Goal: Task Accomplishment & Management: Manage account settings

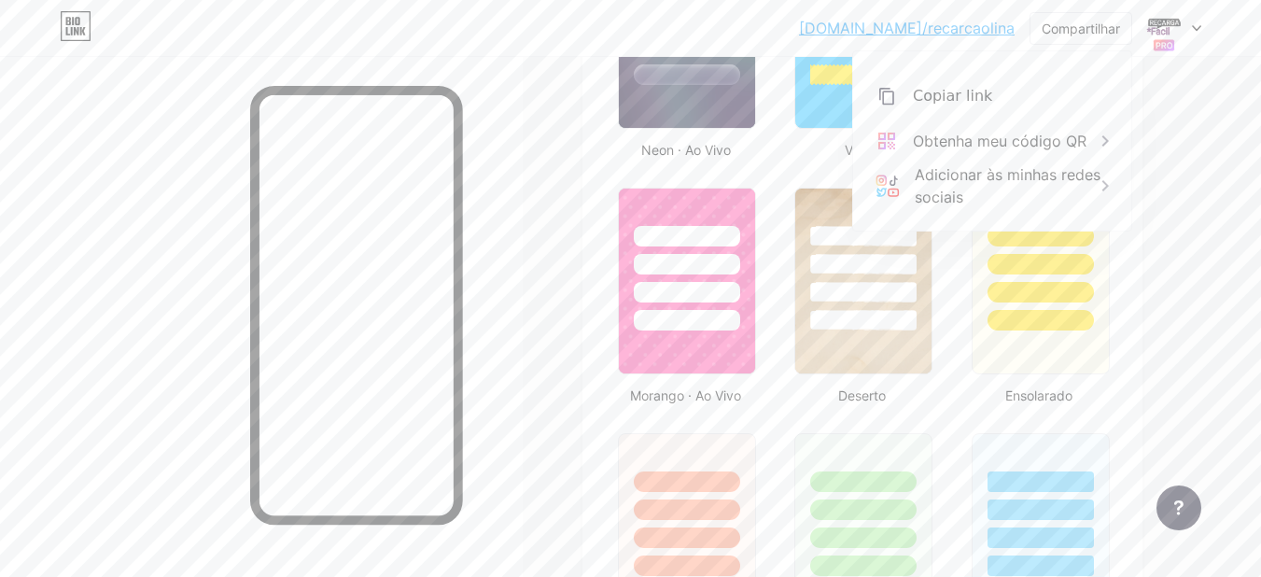
scroll to position [1230, 0]
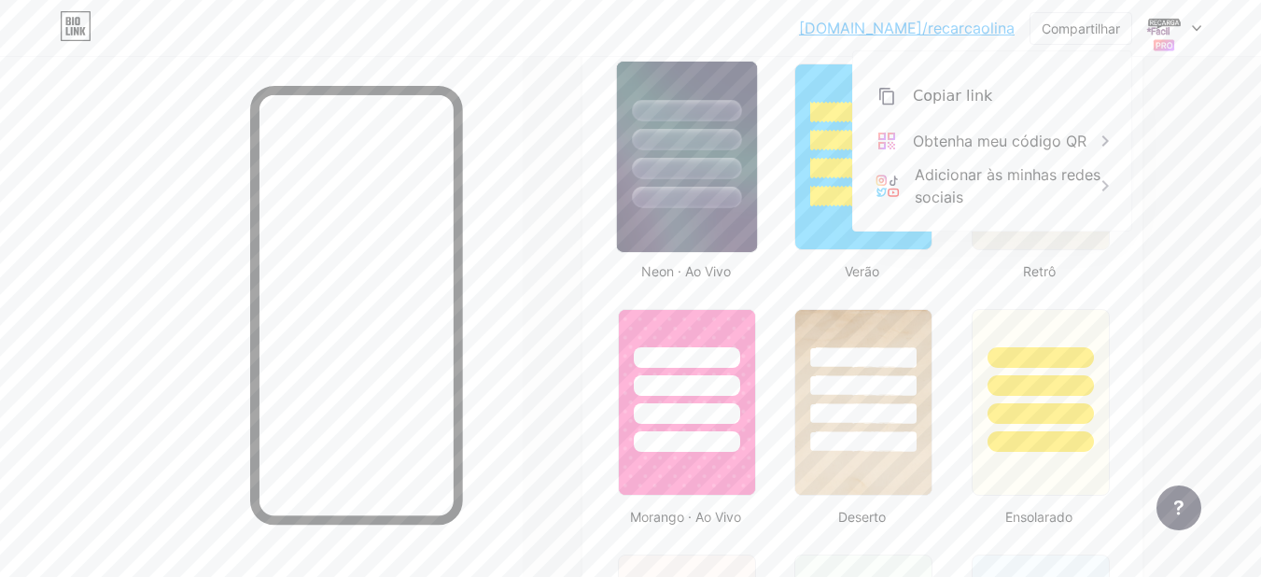
click at [647, 174] on div at bounding box center [687, 135] width 140 height 147
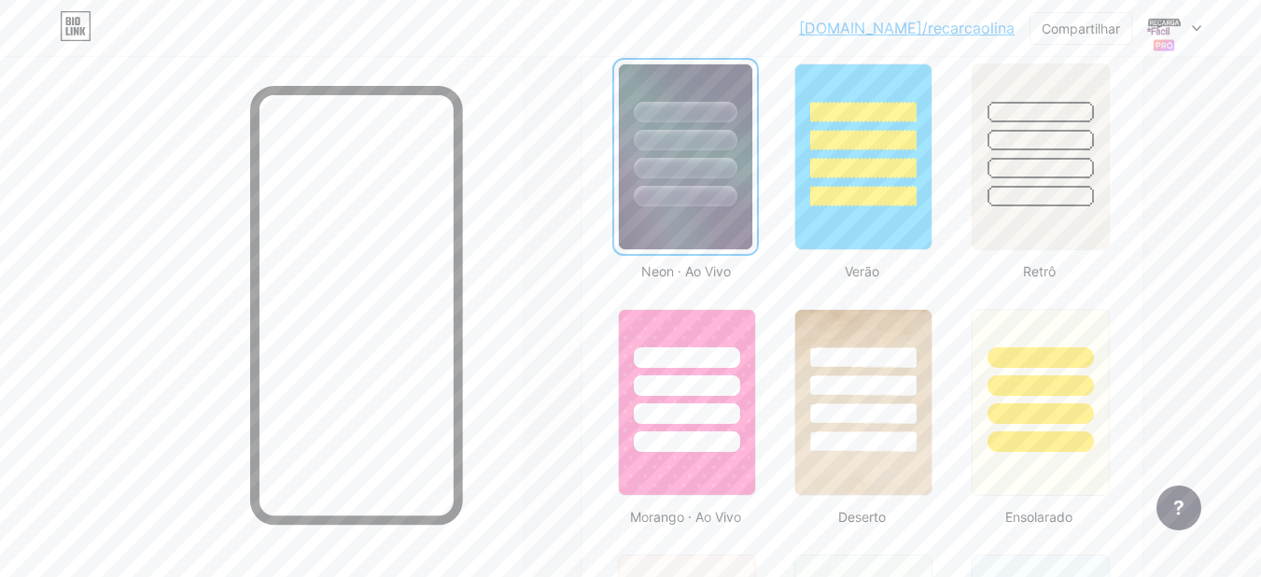
click at [635, 198] on div at bounding box center [685, 135] width 133 height 142
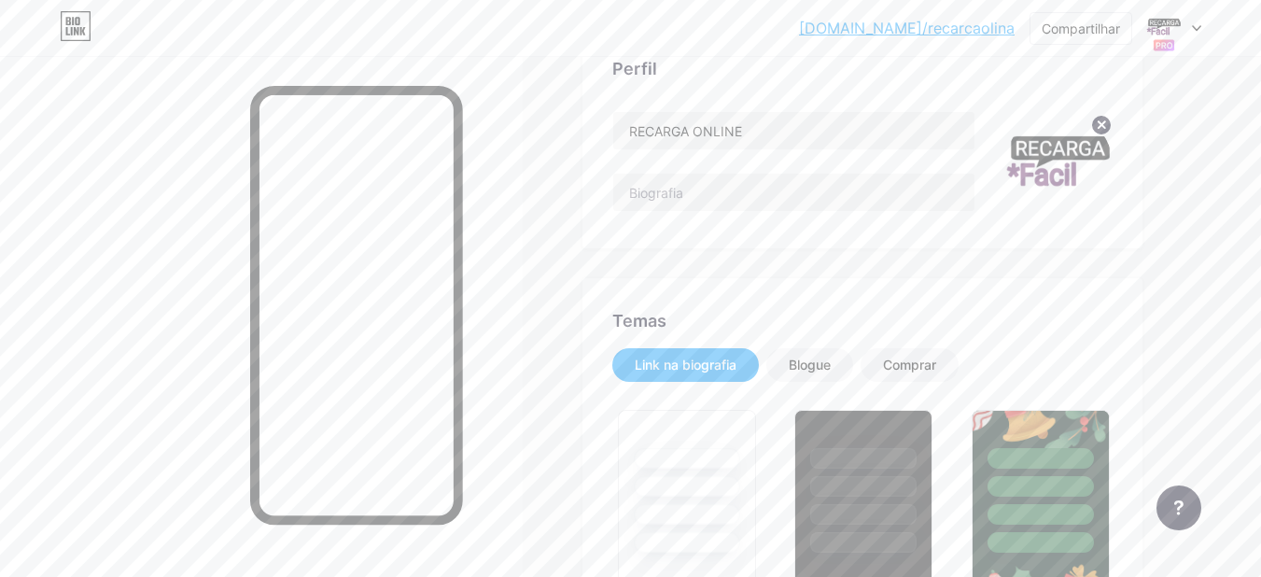
scroll to position [297, 0]
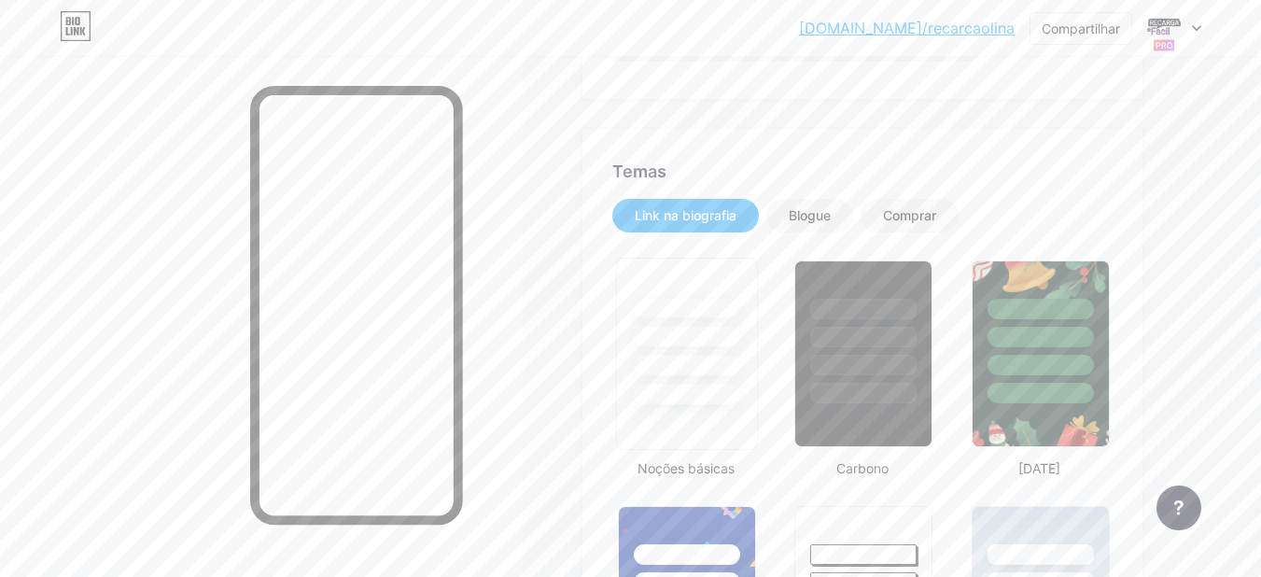
click at [664, 365] on div at bounding box center [686, 365] width 109 height 21
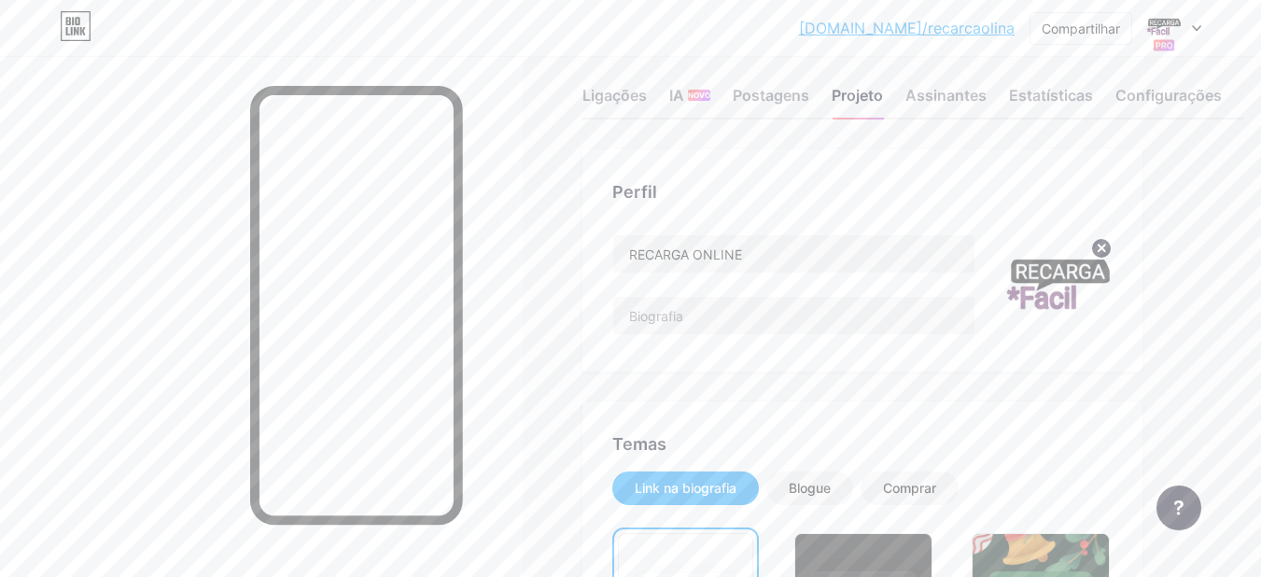
scroll to position [0, 0]
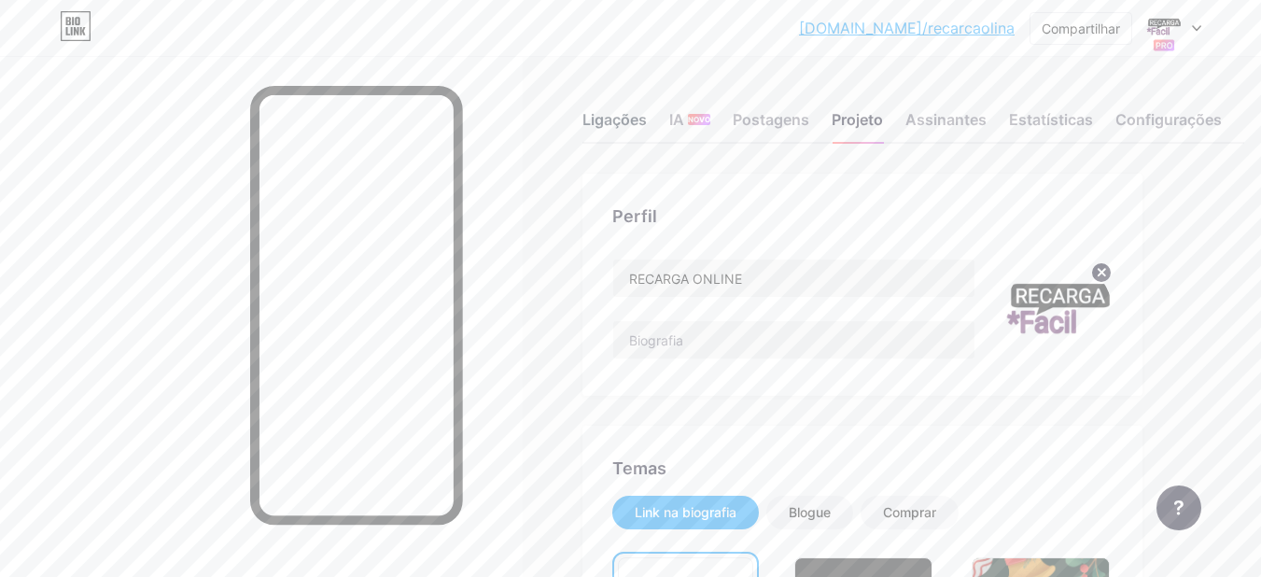
click at [593, 128] on font "Ligações" at bounding box center [614, 119] width 64 height 19
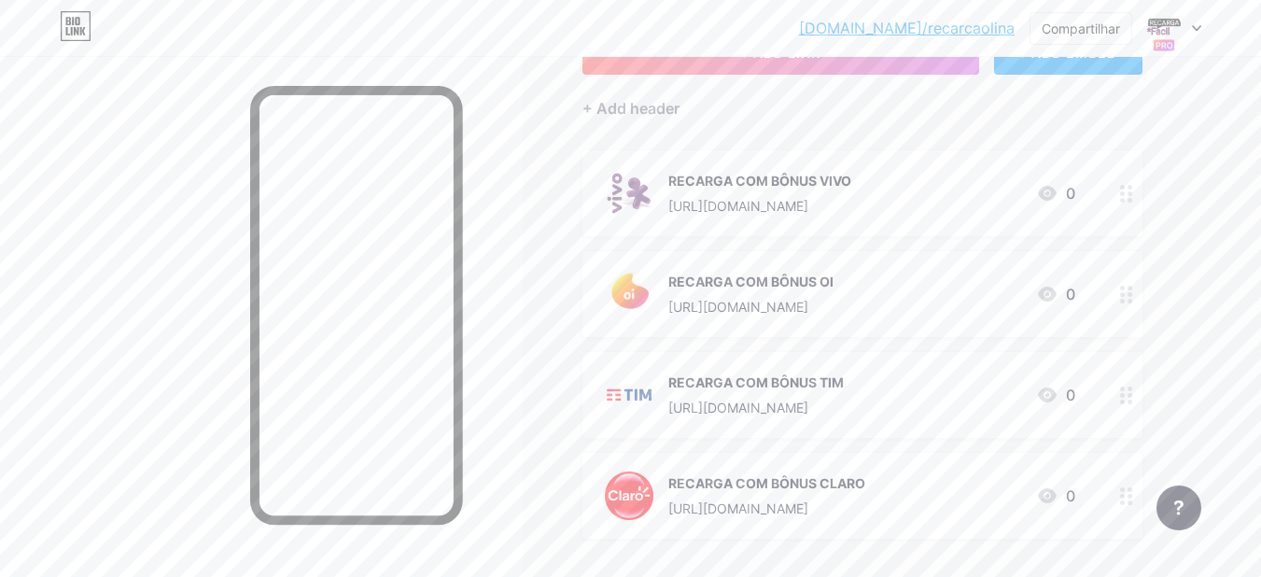
scroll to position [154, 0]
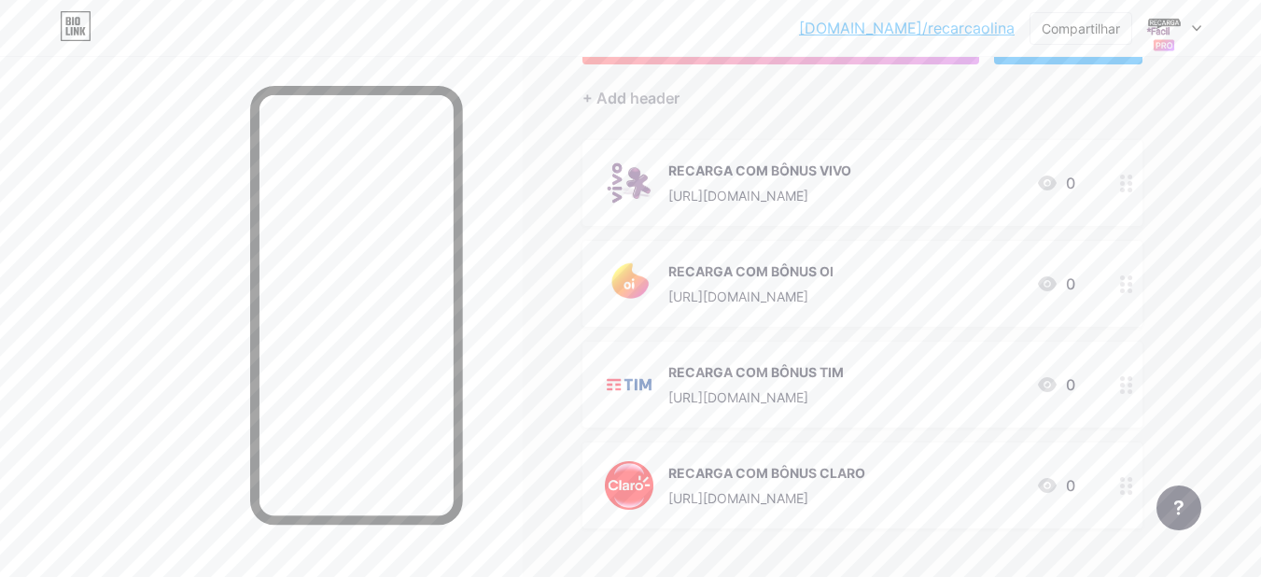
drag, startPoint x: 858, startPoint y: 286, endPoint x: 903, endPoint y: 321, distance: 57.3
click at [903, 321] on div "RECARGA COM BÔNUS OI [URL][DOMAIN_NAME] 0" at bounding box center [862, 284] width 560 height 86
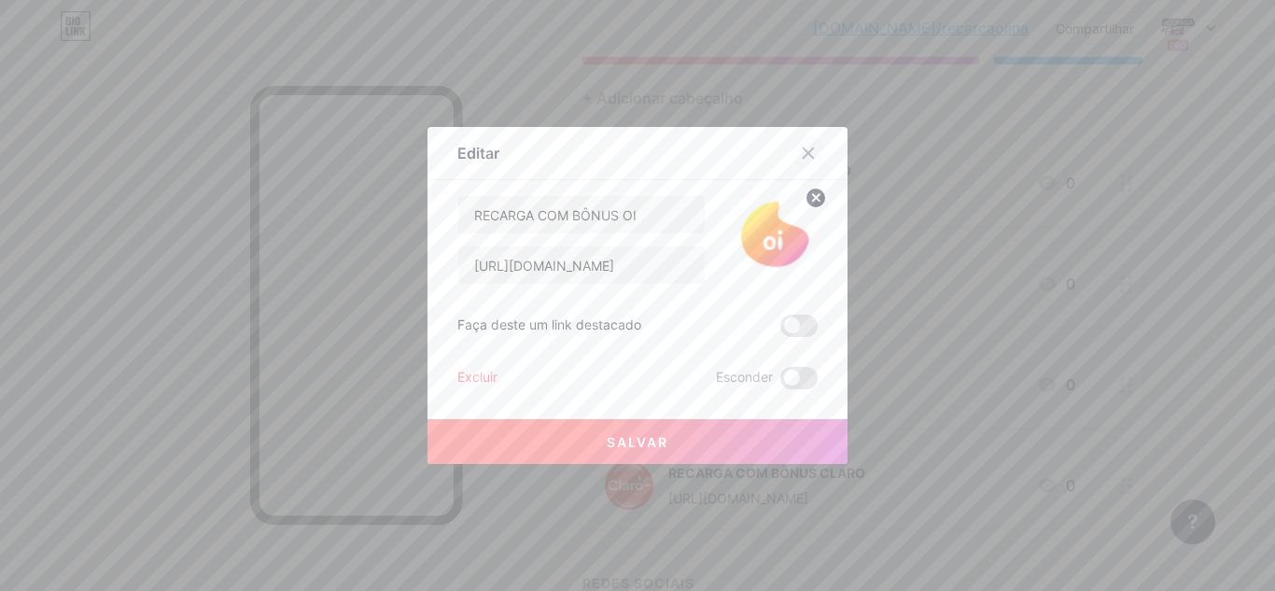
click at [810, 142] on div at bounding box center [808, 153] width 34 height 34
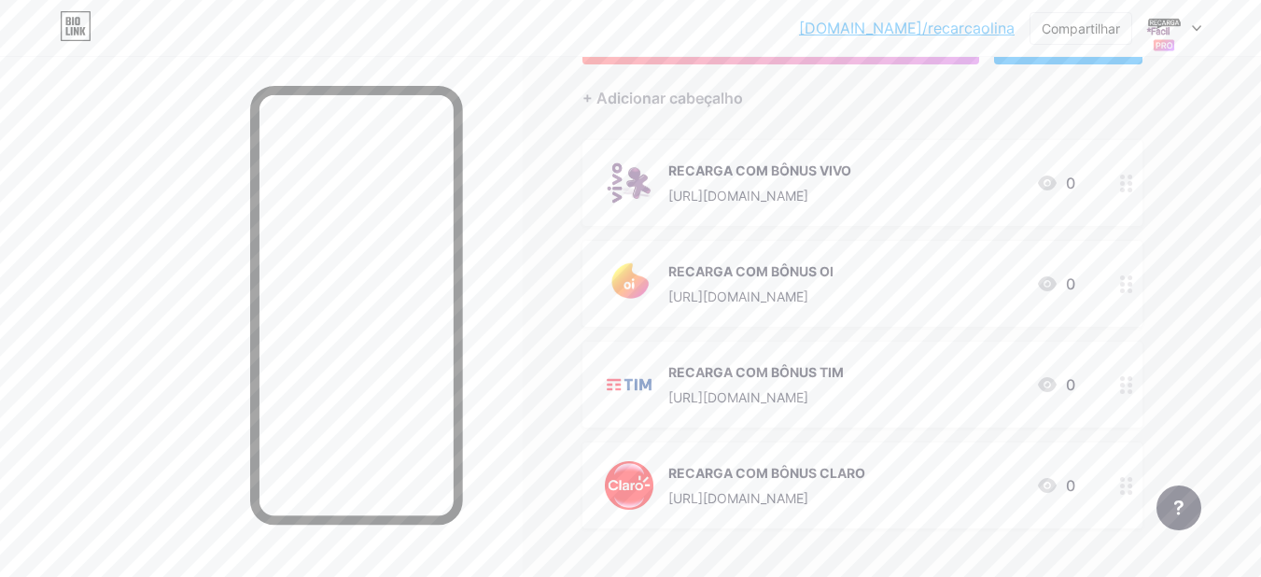
drag, startPoint x: 814, startPoint y: 272, endPoint x: 942, endPoint y: 259, distance: 128.5
click at [942, 259] on div "RECARGA COM BÔNUS OI [URL][DOMAIN_NAME] 0" at bounding box center [840, 283] width 470 height 49
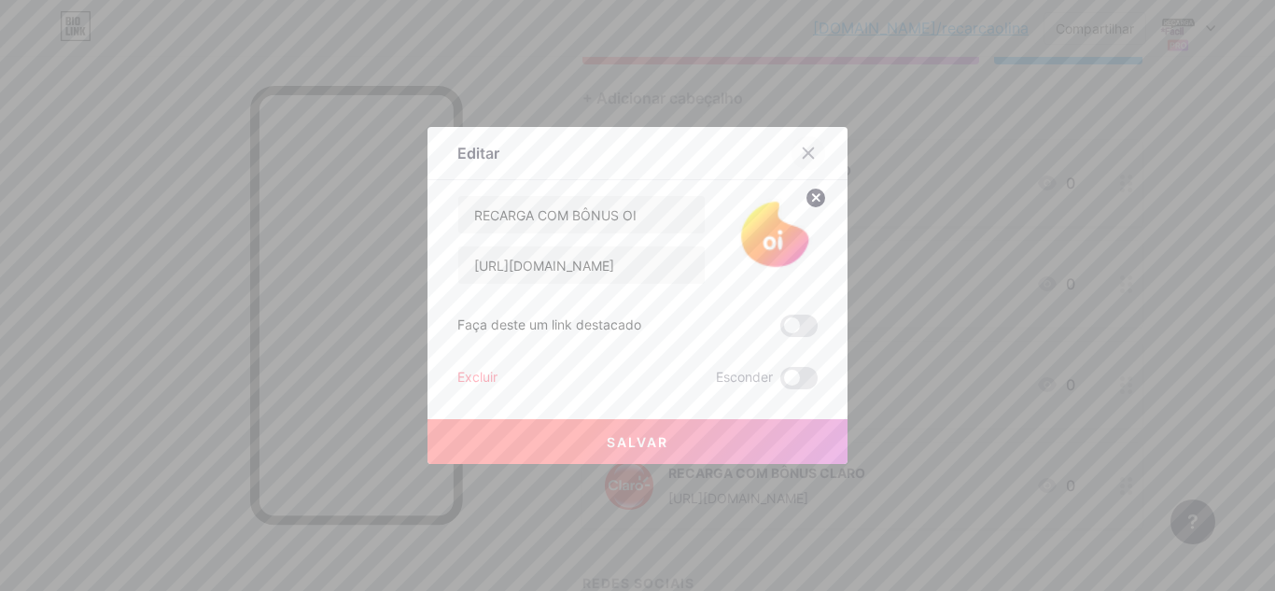
click at [799, 152] on div at bounding box center [808, 153] width 34 height 34
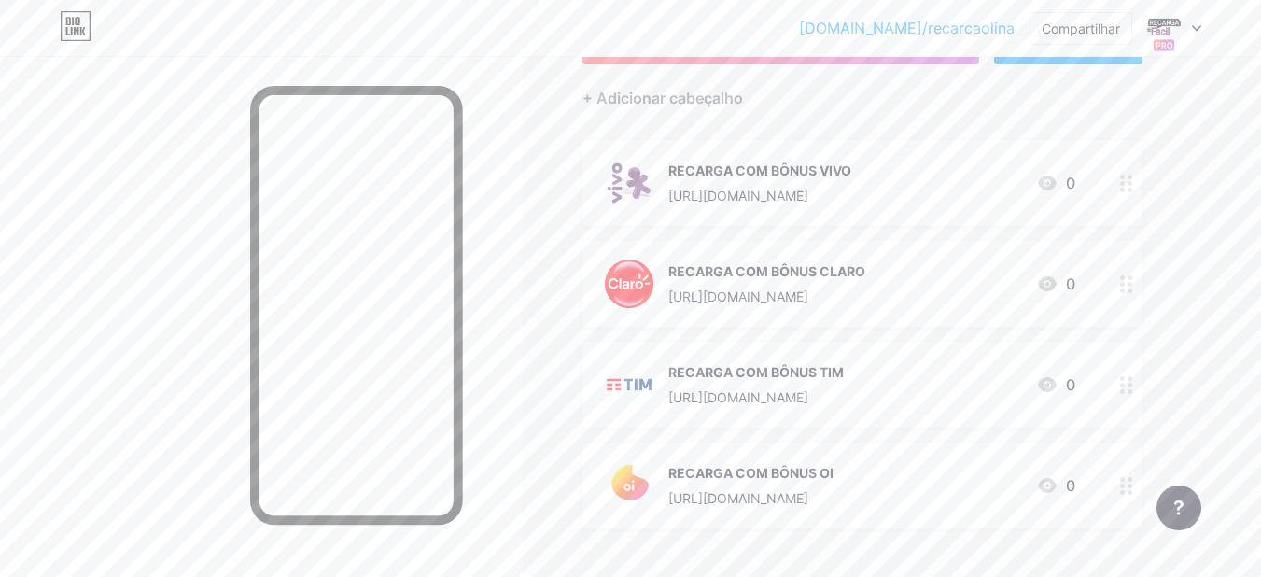
click at [896, 178] on div "RECARGA COM BÔNUS VIVO [URL][DOMAIN_NAME] 0" at bounding box center [840, 183] width 470 height 49
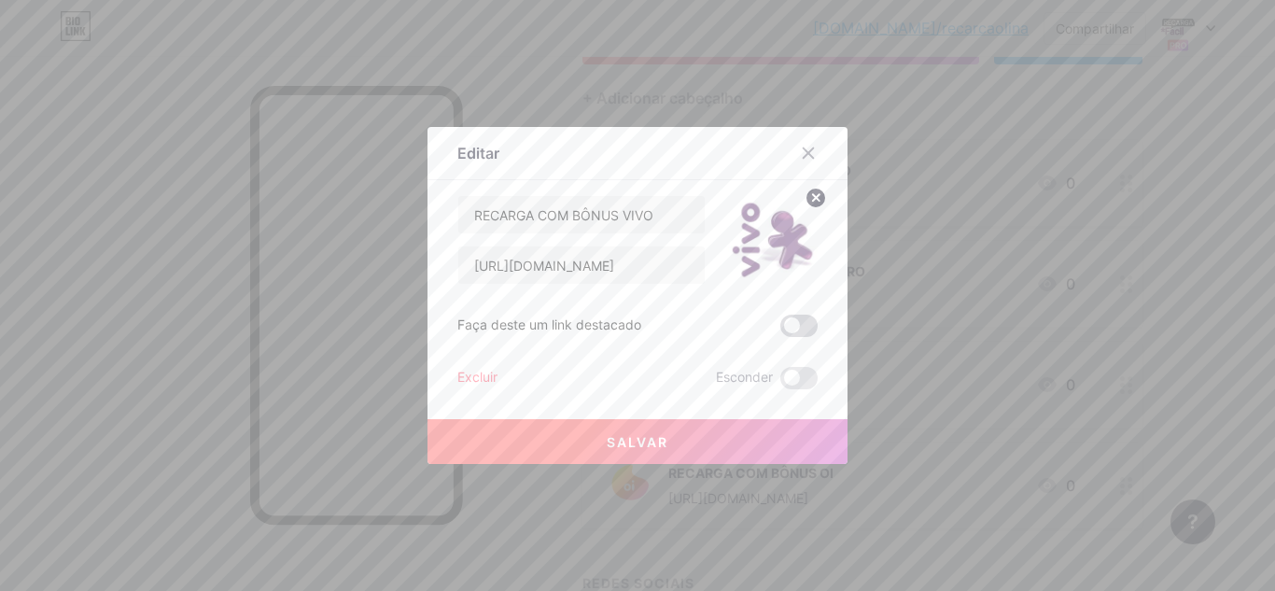
click at [789, 317] on span at bounding box center [798, 325] width 37 height 22
click at [780, 330] on input "checkbox" at bounding box center [780, 330] width 0 height 0
click at [806, 156] on icon at bounding box center [808, 153] width 10 height 10
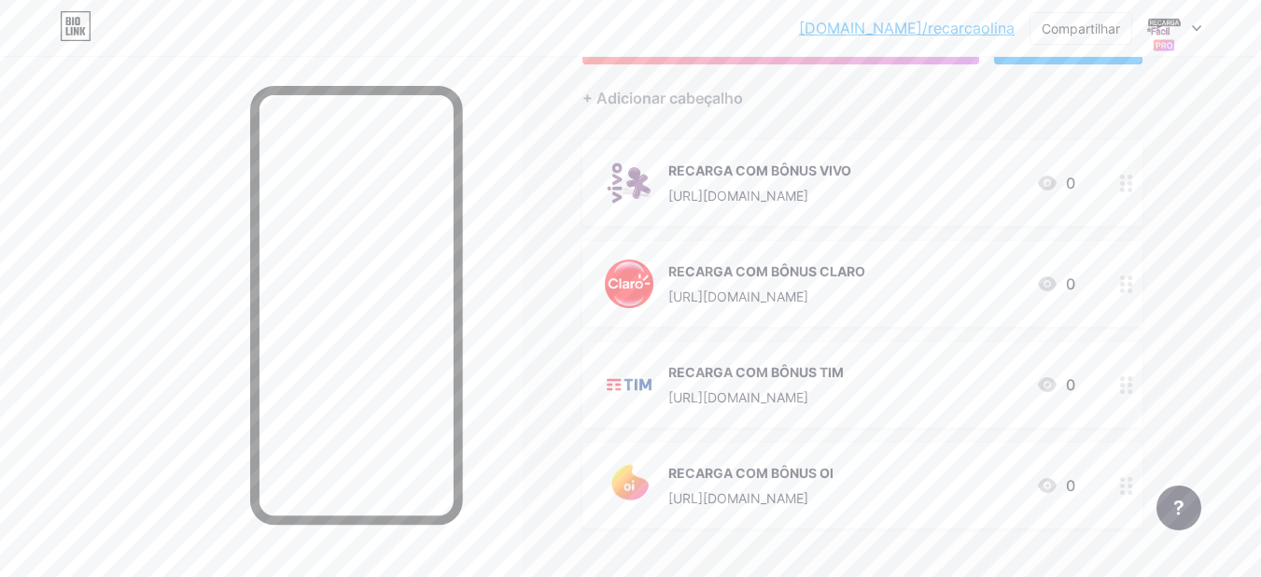
click at [1120, 194] on div at bounding box center [1126, 183] width 32 height 86
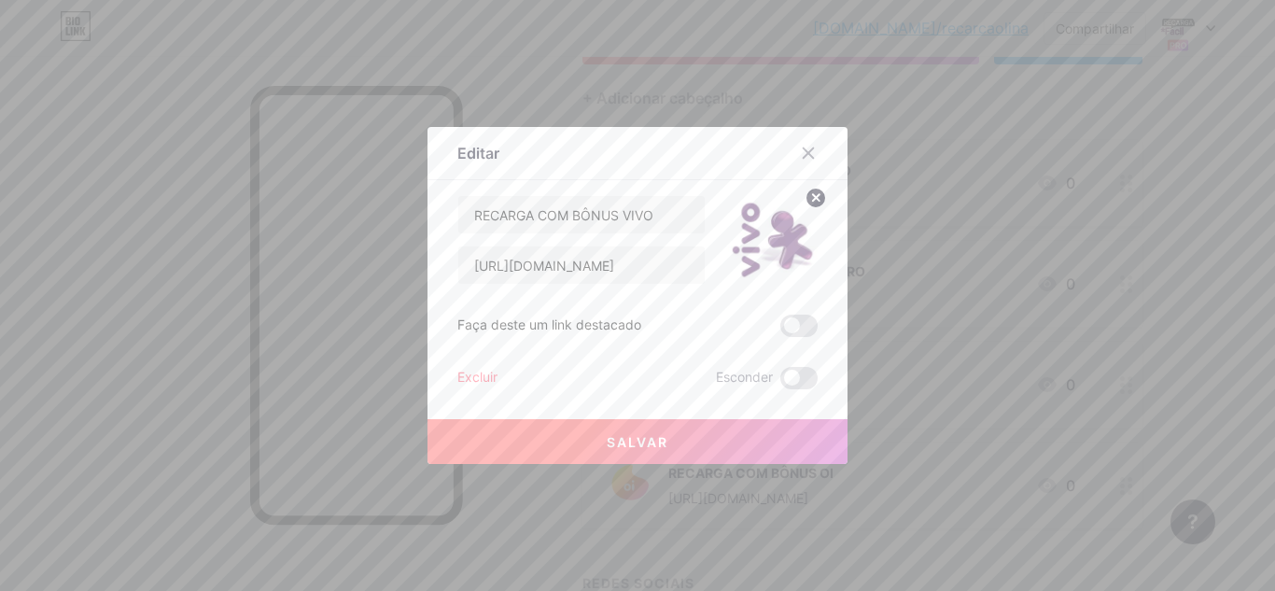
click at [1095, 298] on div at bounding box center [637, 295] width 1275 height 591
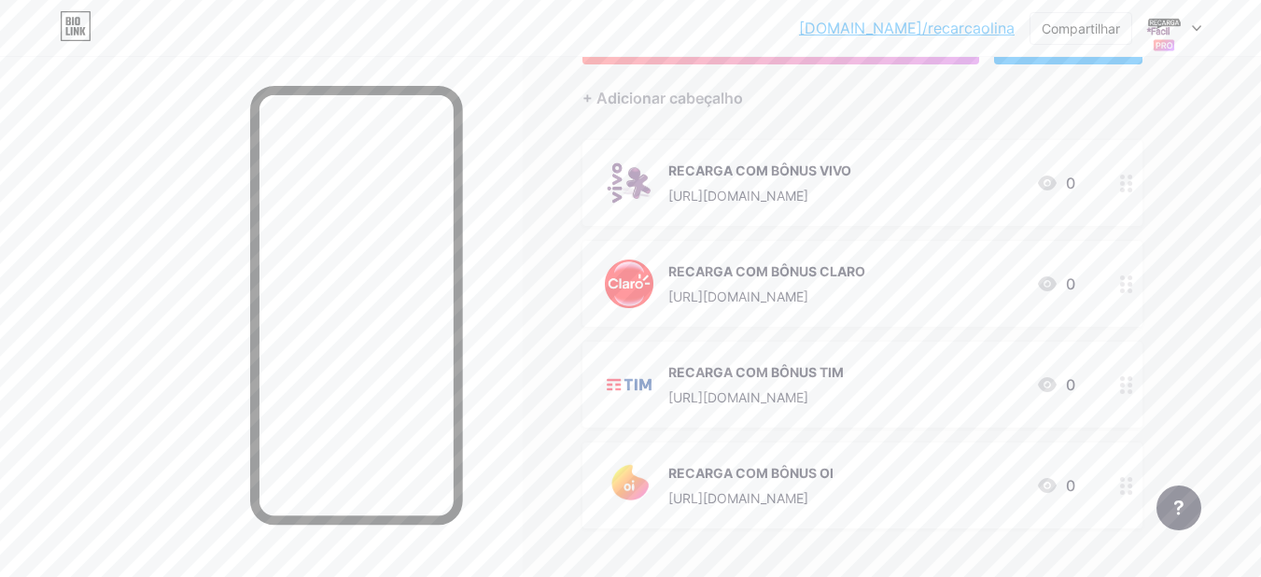
click at [1090, 312] on div "RECARGA COM BÔNUS CLARO [URL][DOMAIN_NAME] 0" at bounding box center [862, 284] width 560 height 86
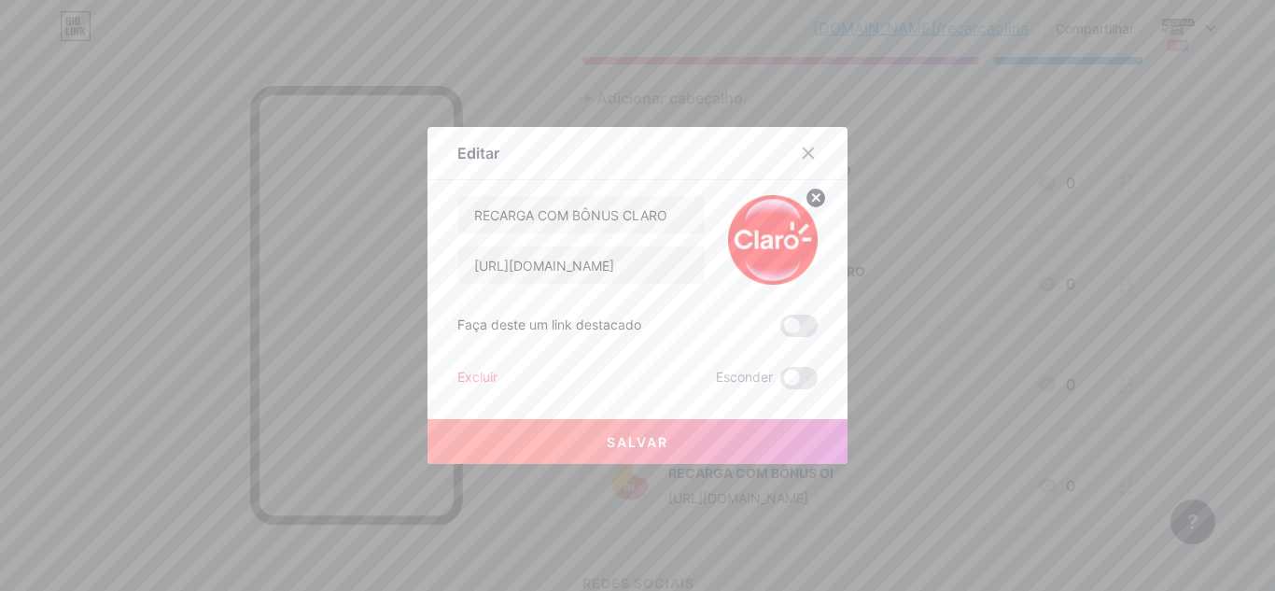
click at [824, 159] on div at bounding box center [819, 153] width 56 height 34
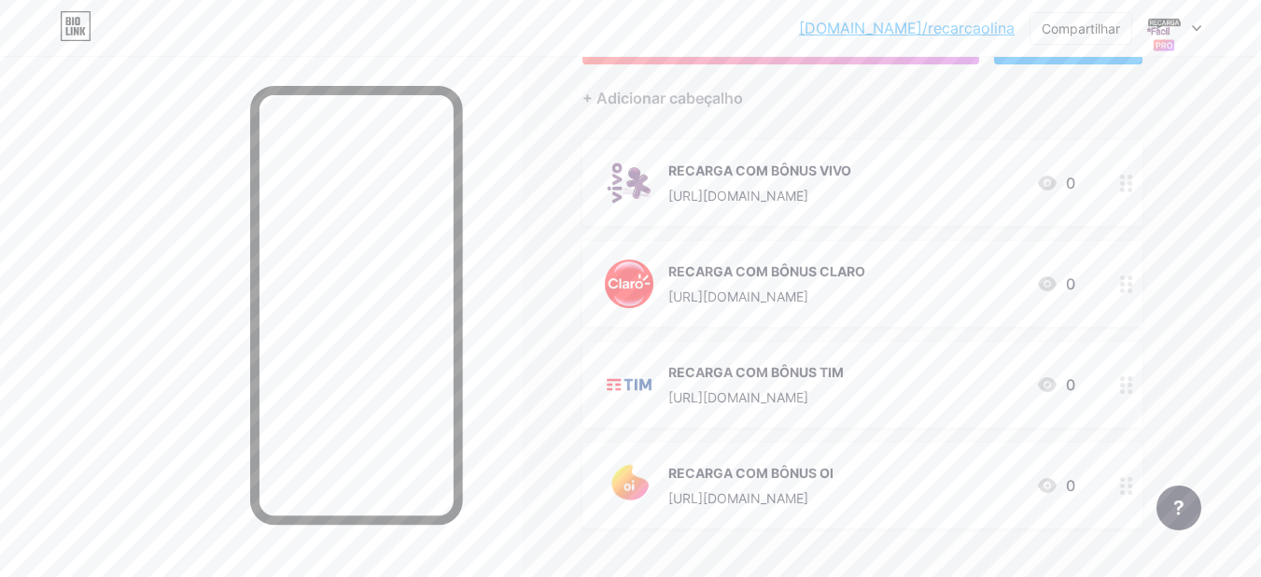
click at [1117, 194] on div at bounding box center [1126, 183] width 32 height 86
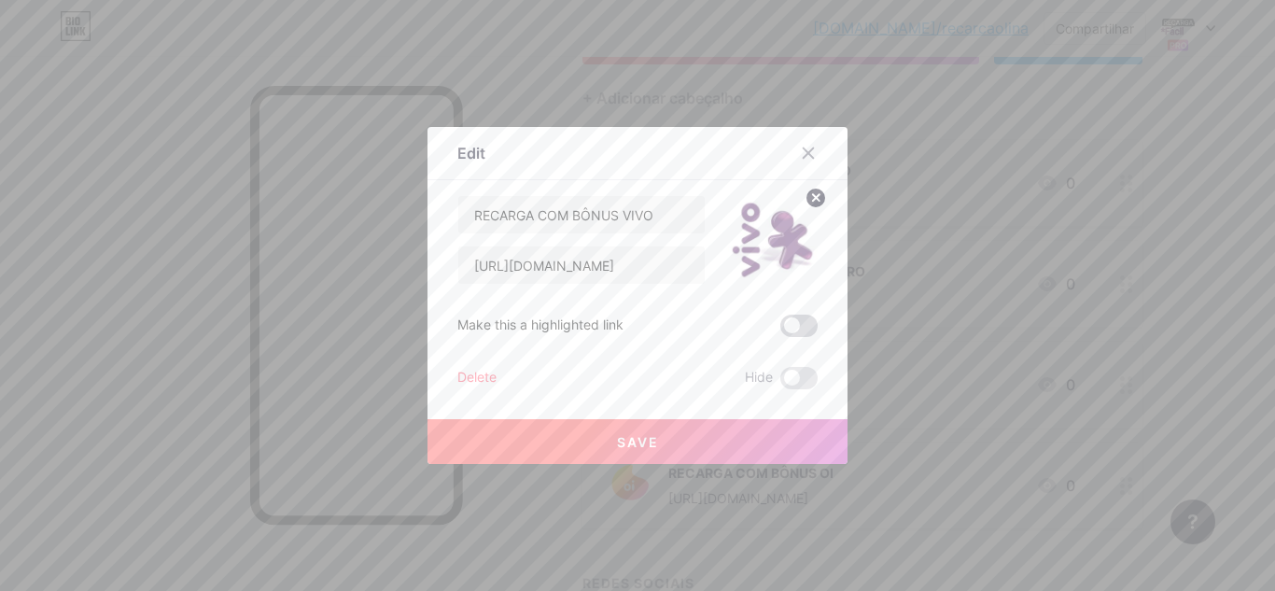
click at [802, 324] on span at bounding box center [798, 325] width 37 height 22
click at [780, 330] on input "checkbox" at bounding box center [780, 330] width 0 height 0
click at [739, 428] on button "Salvar" at bounding box center [637, 441] width 420 height 45
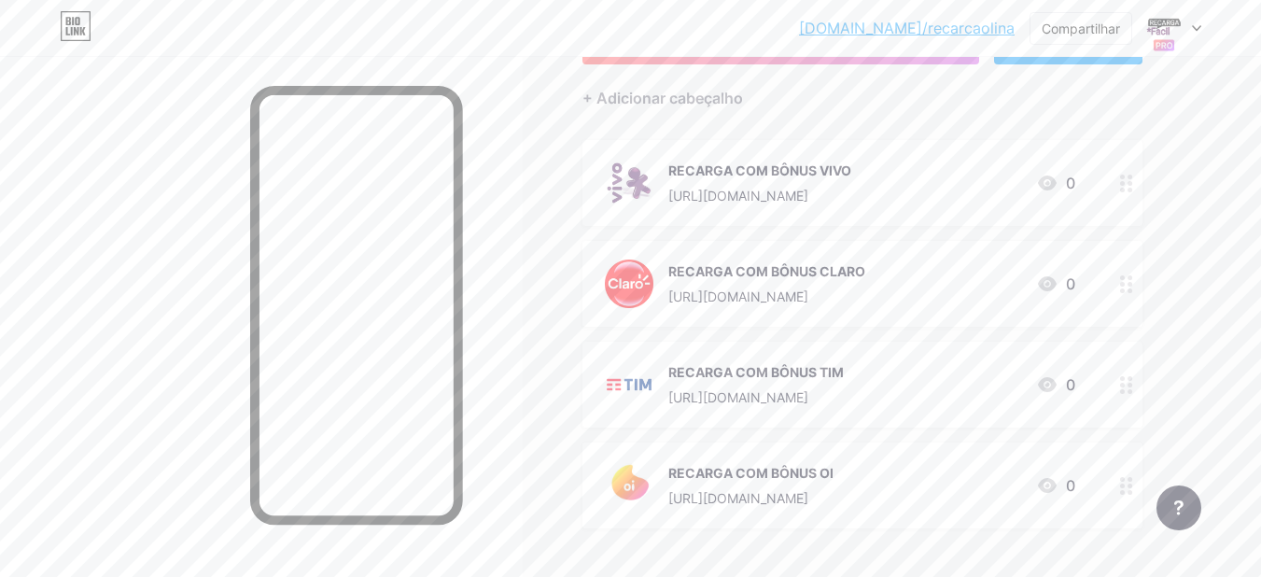
click at [1133, 291] on div at bounding box center [1126, 284] width 32 height 86
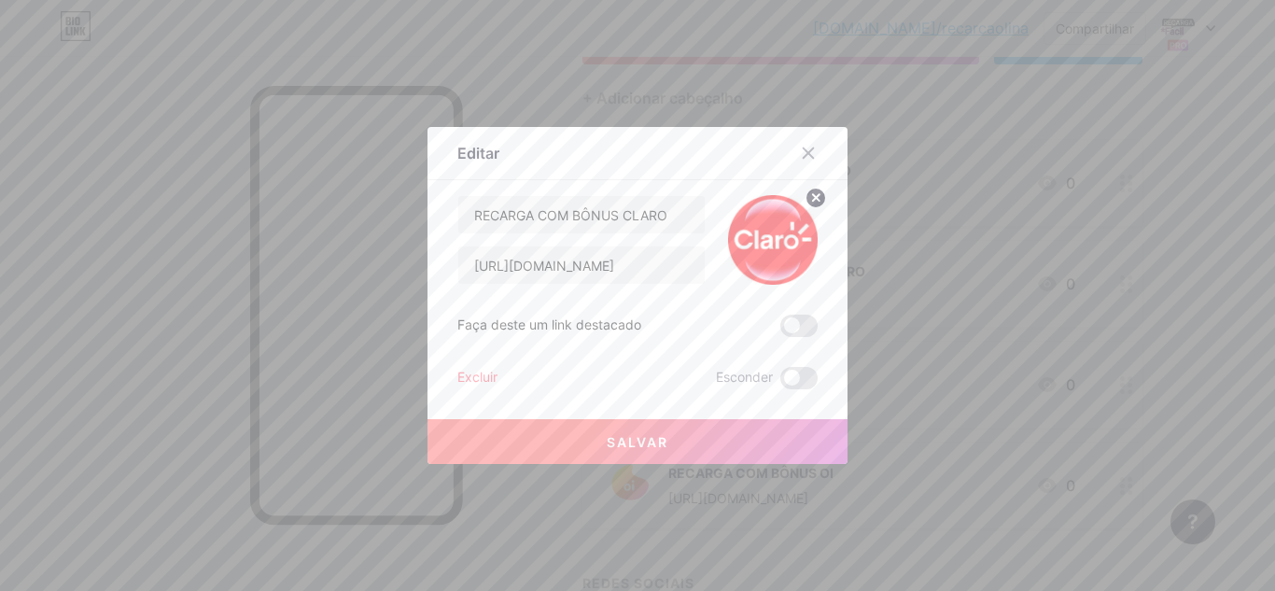
click at [795, 330] on span at bounding box center [798, 325] width 37 height 22
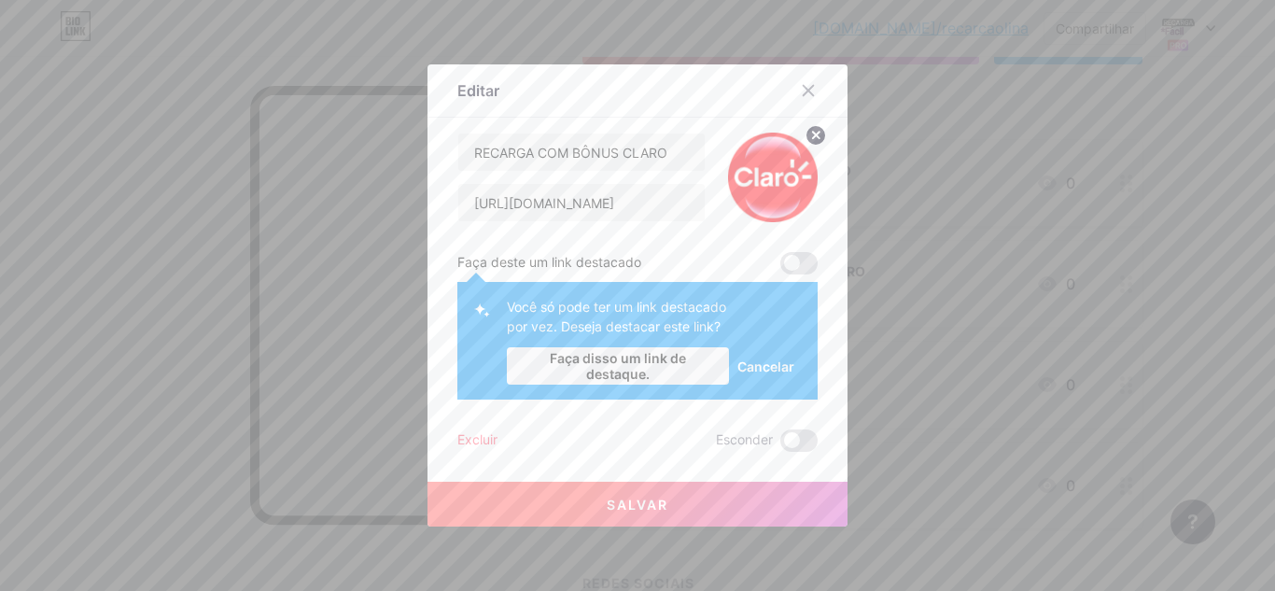
click at [723, 503] on button "Salvar" at bounding box center [637, 503] width 420 height 45
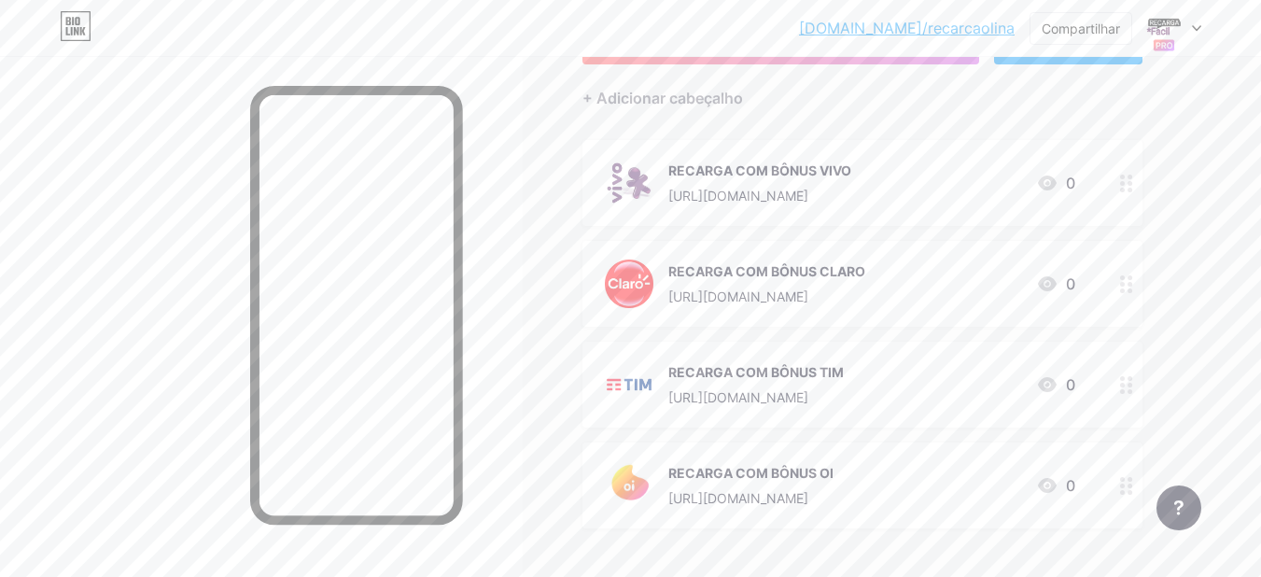
click at [1121, 277] on circle at bounding box center [1122, 277] width 5 height 5
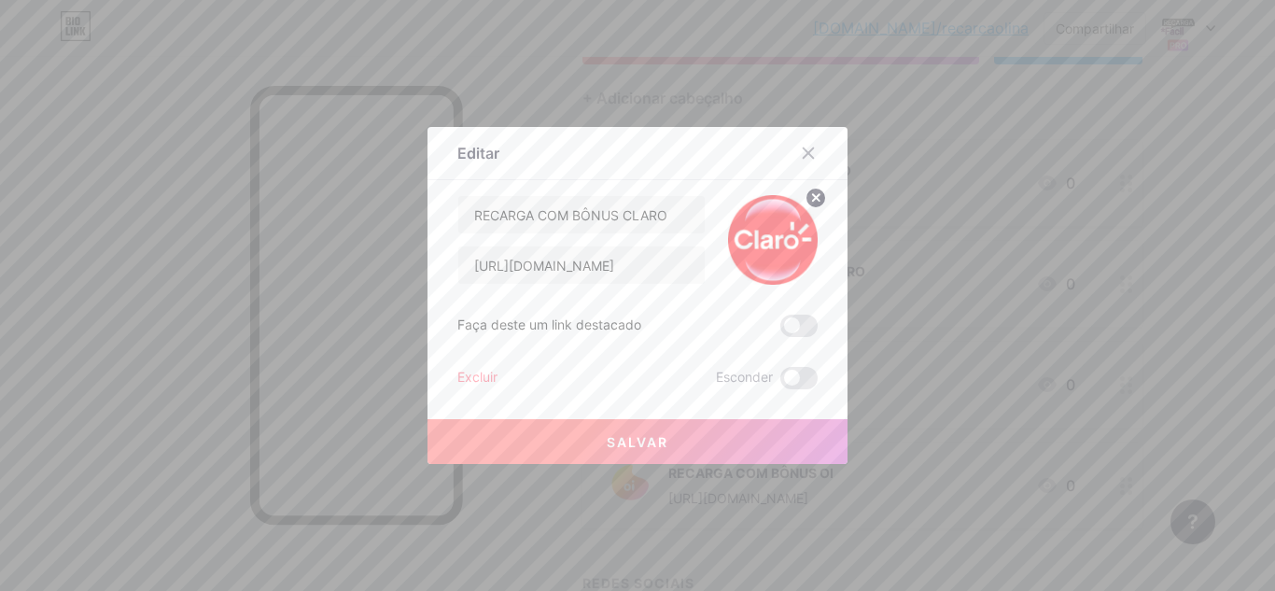
click at [798, 328] on span at bounding box center [798, 325] width 37 height 22
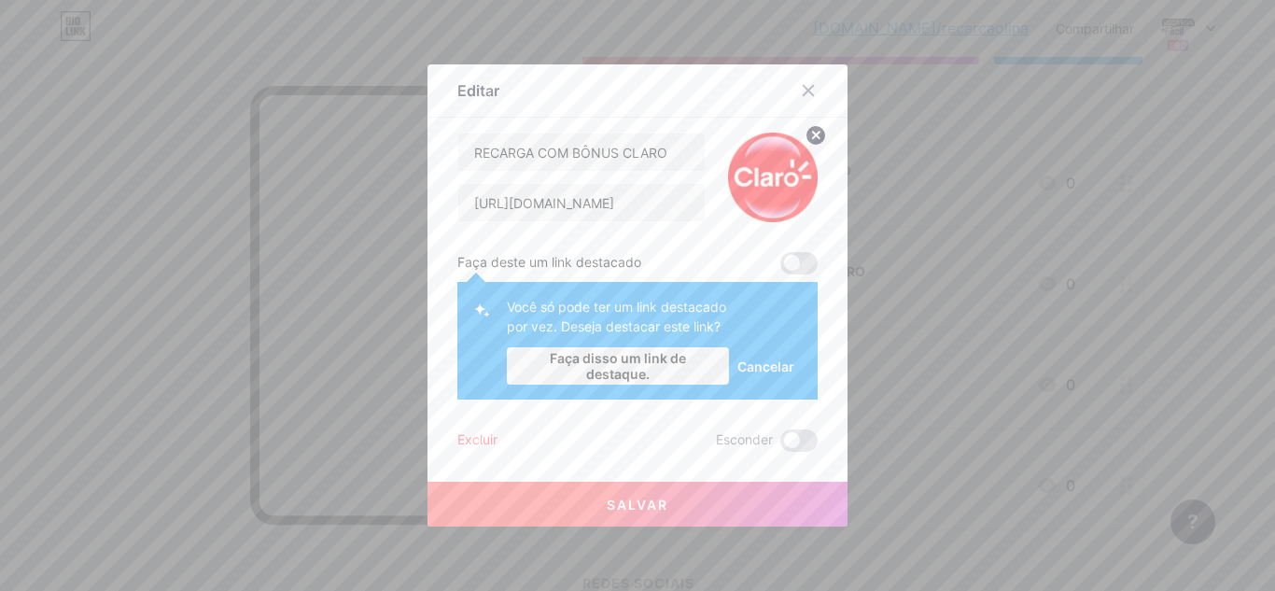
click at [760, 371] on font "Cancelar" at bounding box center [765, 366] width 57 height 16
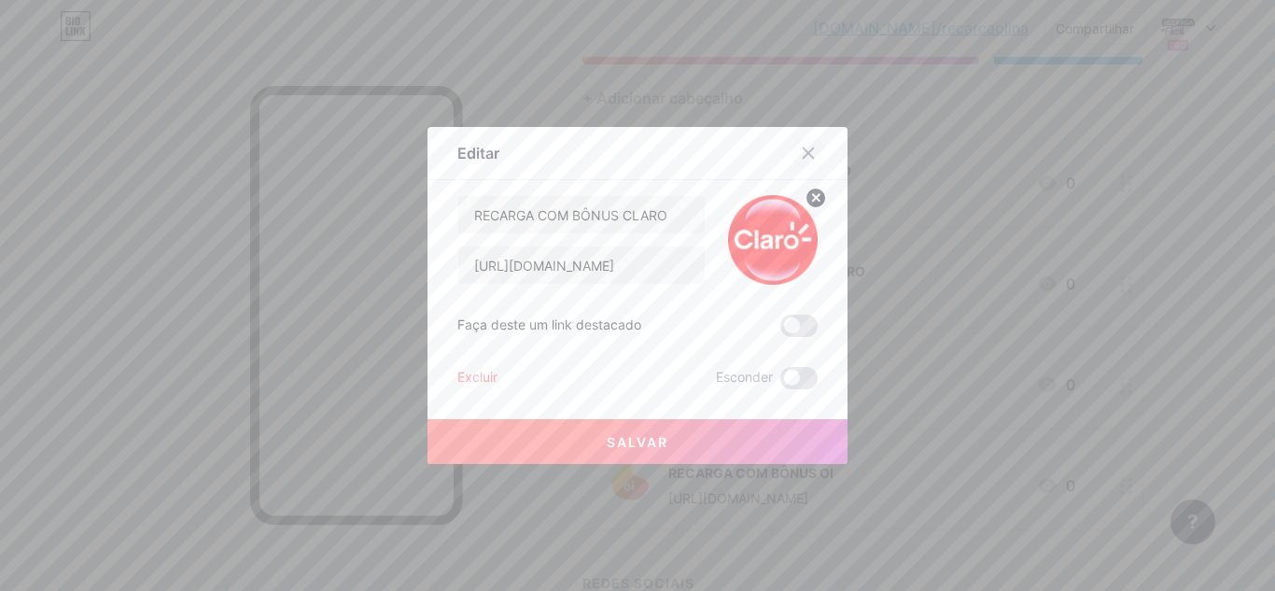
click at [808, 158] on icon at bounding box center [808, 153] width 15 height 15
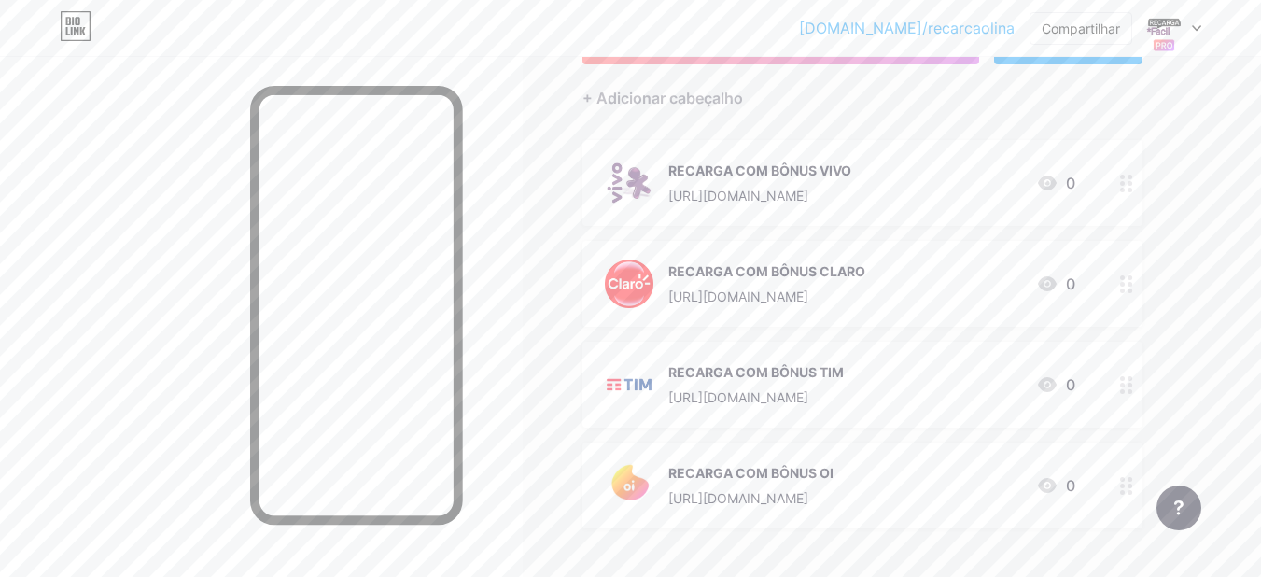
click at [1110, 173] on div at bounding box center [1126, 183] width 32 height 86
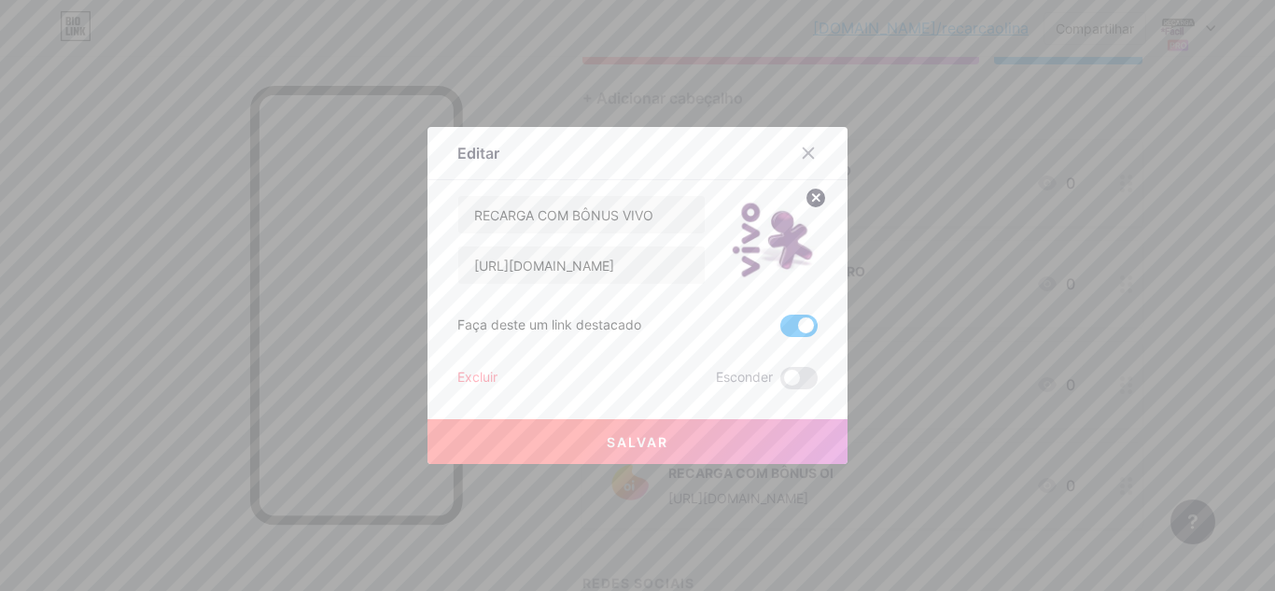
click at [791, 331] on span at bounding box center [798, 325] width 37 height 22
click at [780, 330] on input "checkbox" at bounding box center [780, 330] width 0 height 0
click at [749, 428] on button "Salvar" at bounding box center [637, 441] width 420 height 45
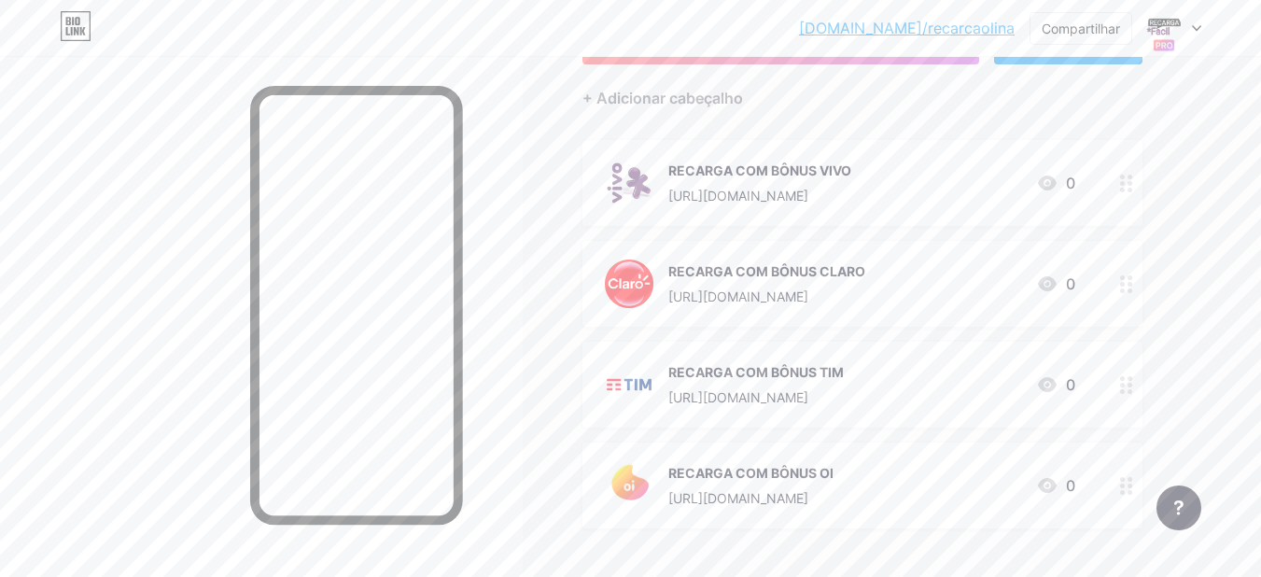
click at [1156, 128] on div "+ ADICIONAR LINK + ADICIONAR INCORPORADO + Adicionar cabeçalho RECARGA COM BÔNU…" at bounding box center [913, 336] width 662 height 633
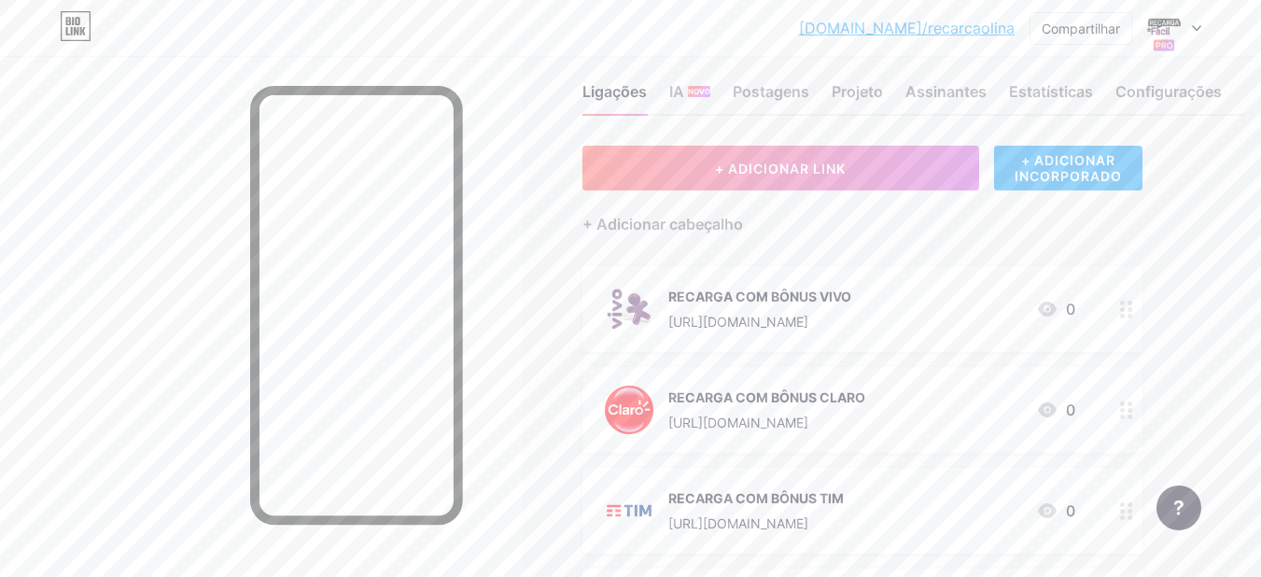
scroll to position [0, 0]
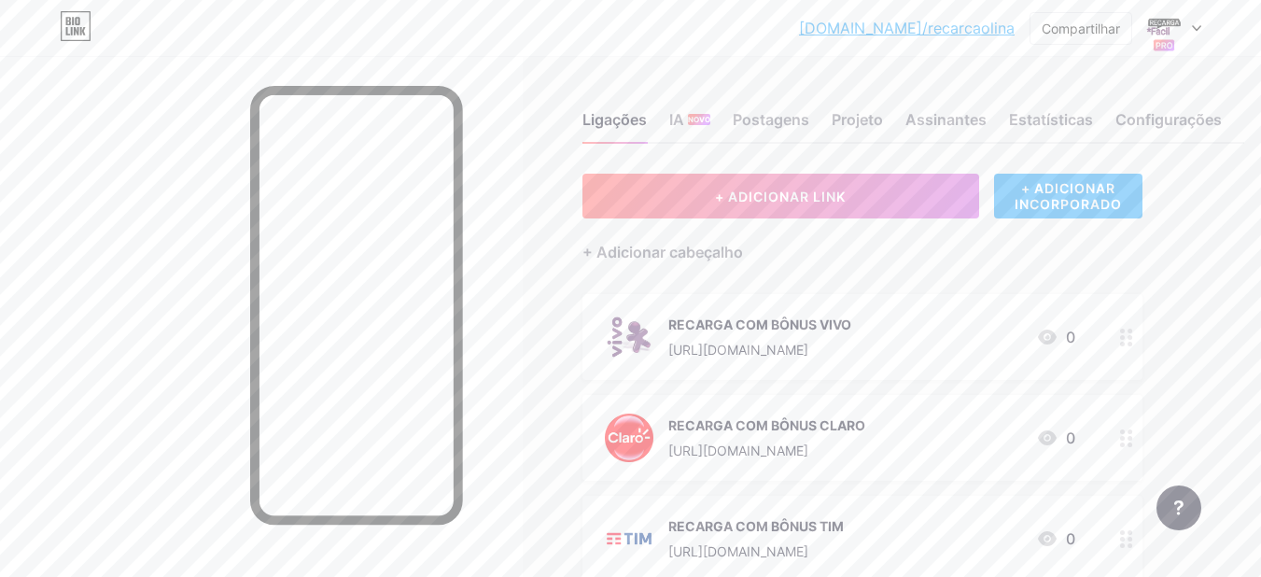
click at [1049, 204] on font "+ ADICIONAR INCORPORADO" at bounding box center [1067, 196] width 107 height 32
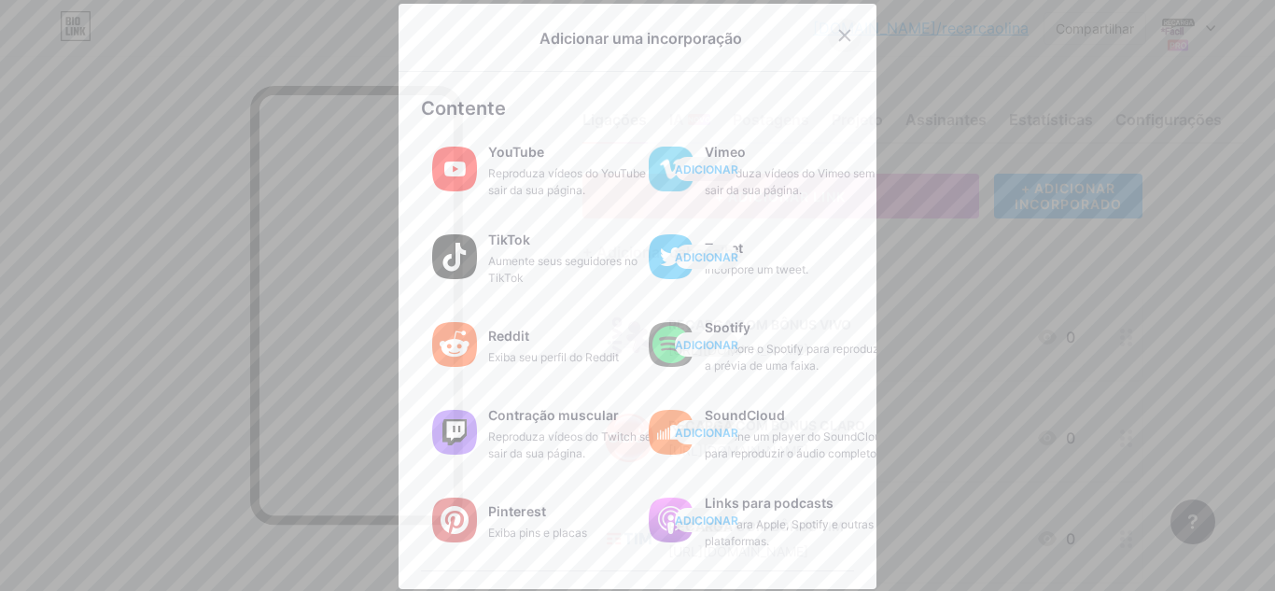
click at [837, 36] on icon at bounding box center [844, 35] width 15 height 15
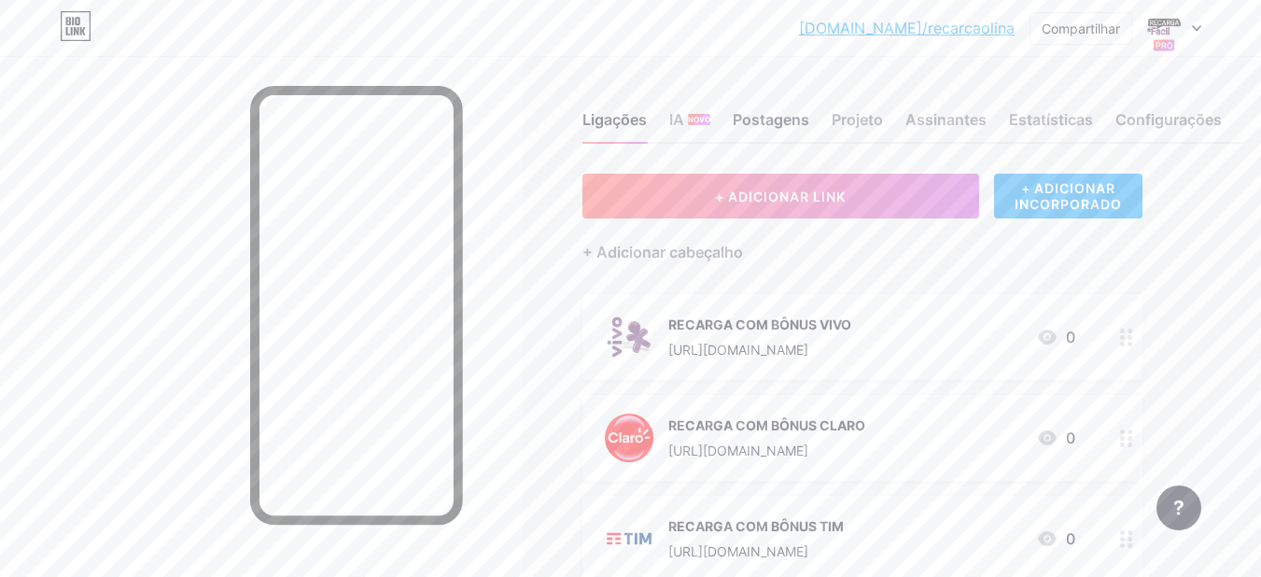
click at [789, 114] on font "Postagens" at bounding box center [771, 119] width 77 height 19
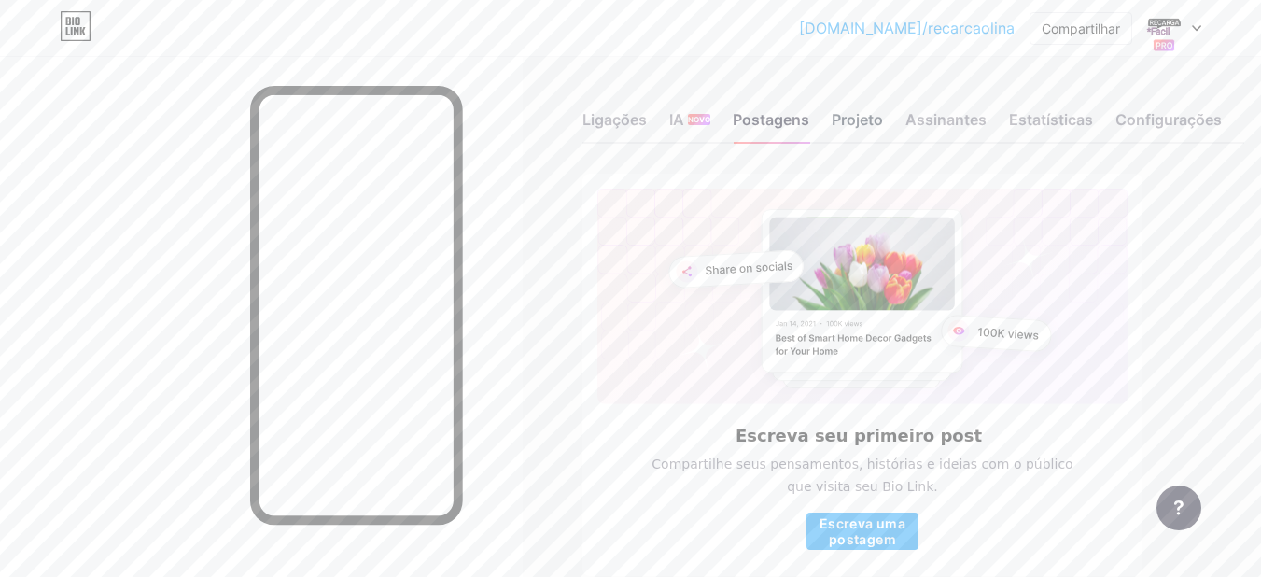
click at [864, 117] on font "Projeto" at bounding box center [856, 119] width 51 height 19
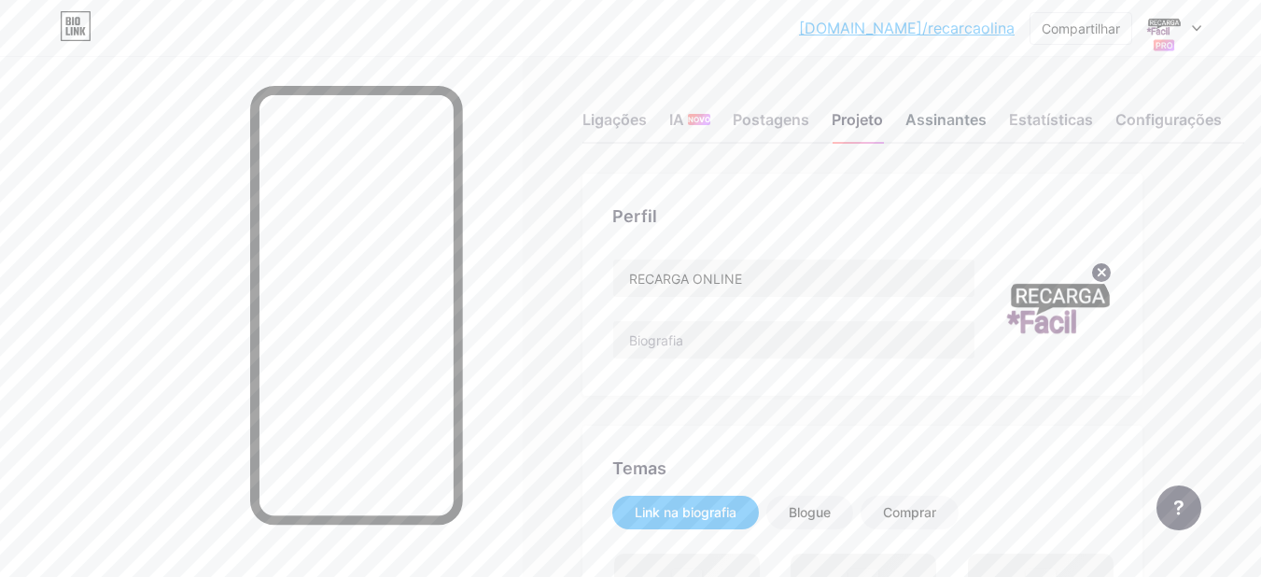
click at [956, 118] on font "Assinantes" at bounding box center [945, 119] width 81 height 19
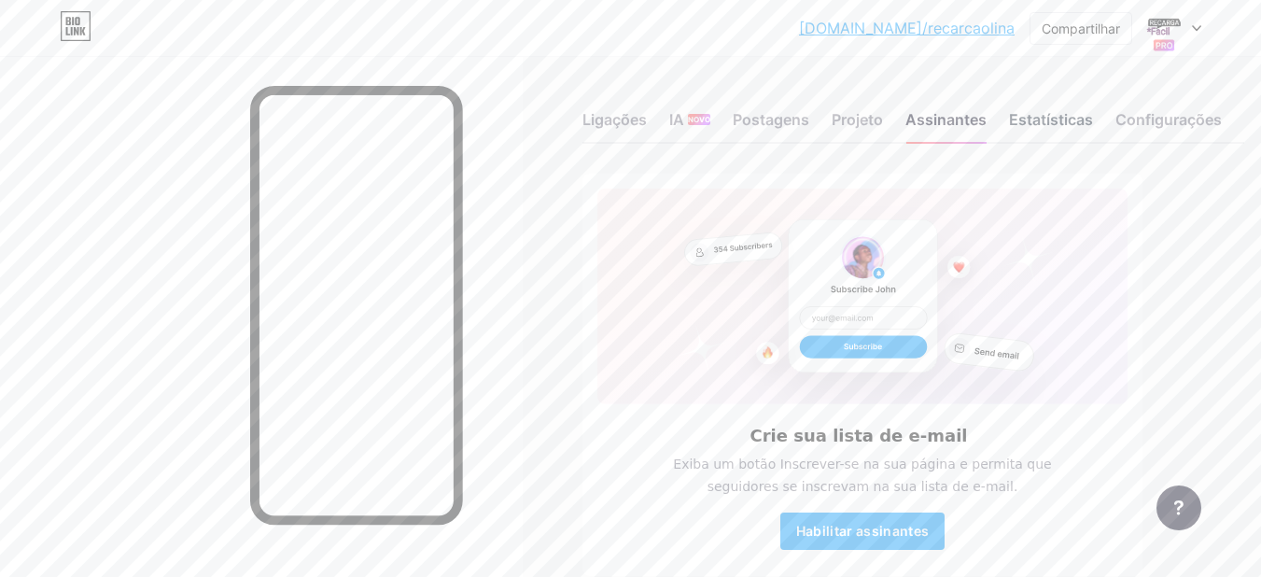
click at [1052, 110] on font "Estatísticas" at bounding box center [1051, 119] width 84 height 19
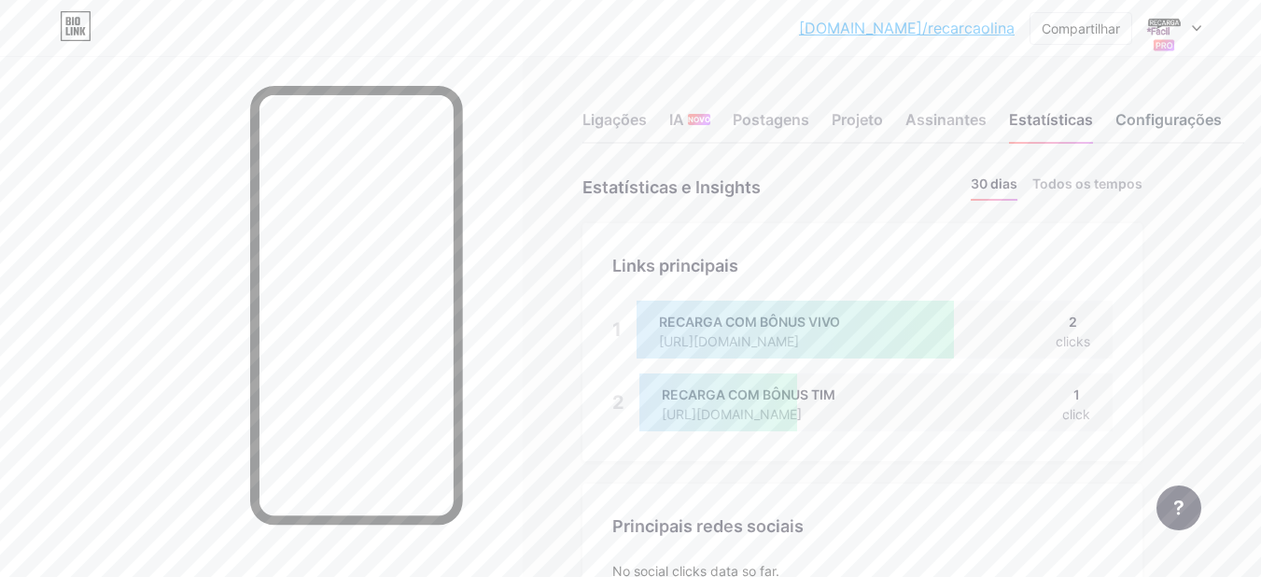
scroll to position [577, 1261]
click at [913, 342] on div at bounding box center [794, 329] width 317 height 58
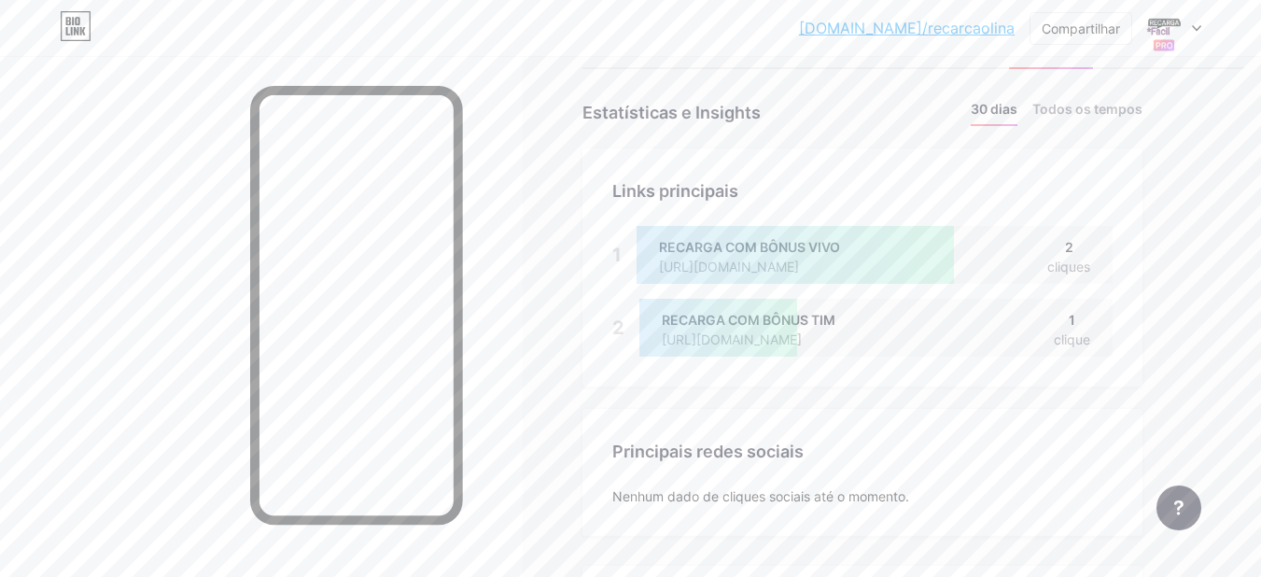
scroll to position [0, 0]
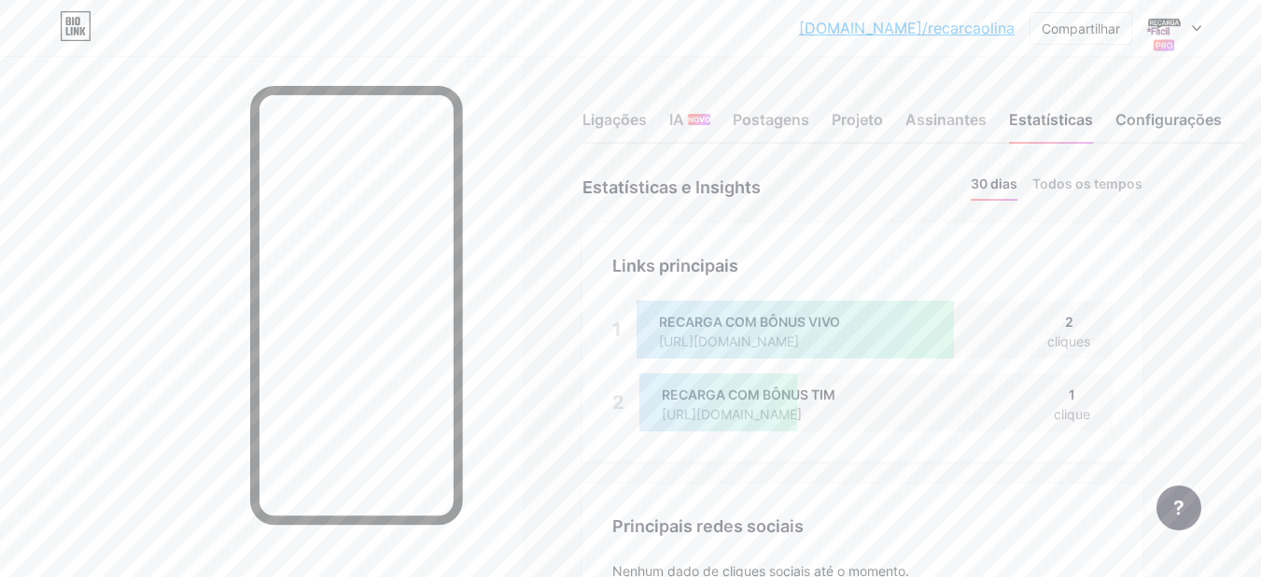
click at [1141, 119] on font "Configurações" at bounding box center [1168, 119] width 106 height 19
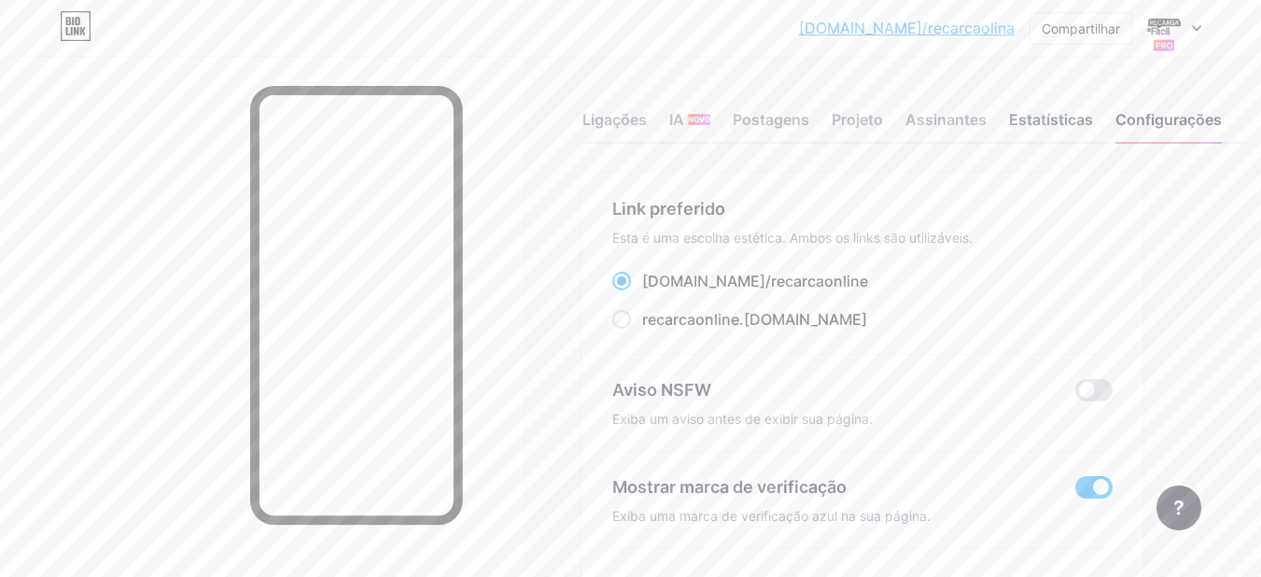
click at [1043, 125] on font "Estatísticas" at bounding box center [1051, 119] width 84 height 19
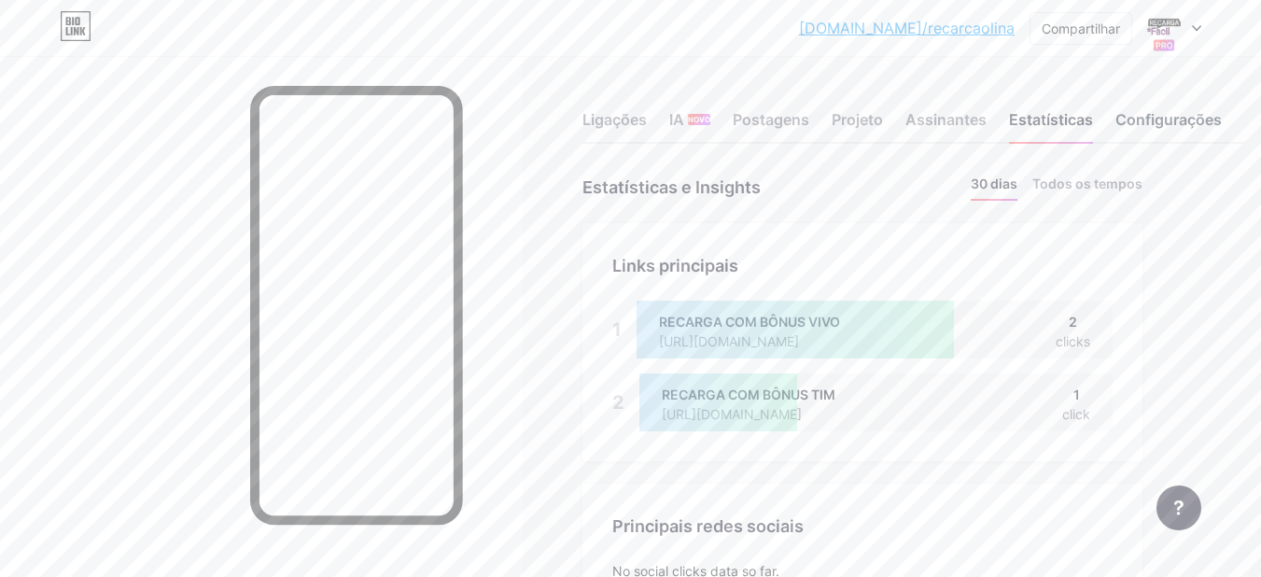
scroll to position [577, 1261]
click at [1172, 111] on font "Configurações" at bounding box center [1168, 119] width 106 height 19
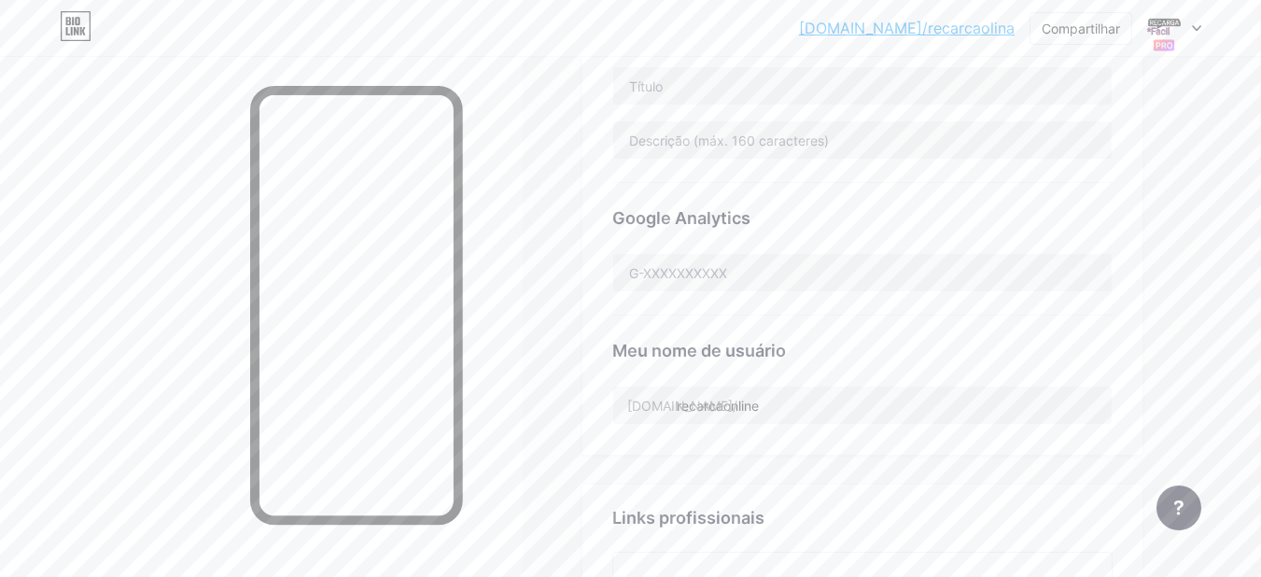
scroll to position [635, 0]
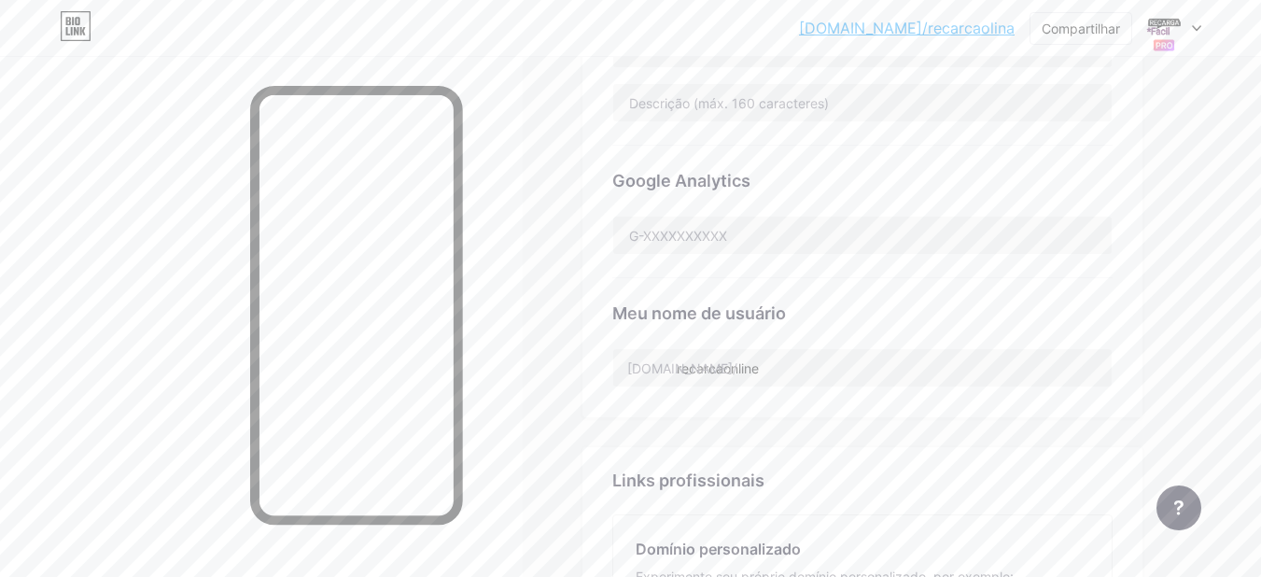
click at [1250, 318] on div "Ligações IA NOVO Postagens Projeto Assinantes Estatísticas Configurações Link p…" at bounding box center [661, 206] width 1322 height 1570
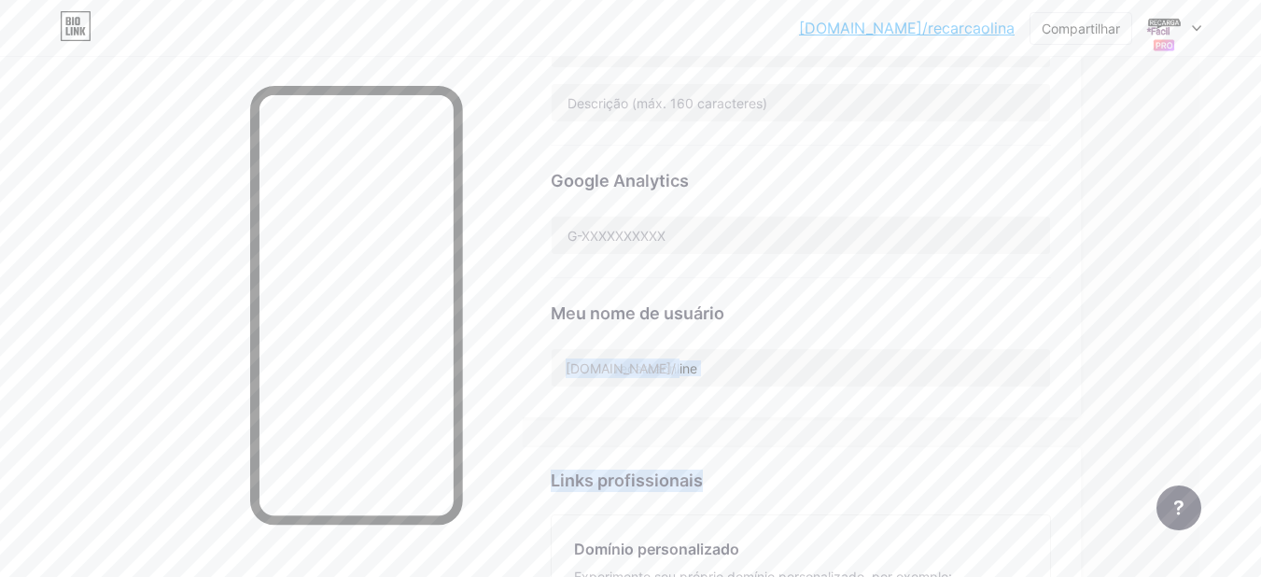
drag, startPoint x: 1250, startPoint y: 318, endPoint x: 1264, endPoint y: 416, distance: 99.0
click at [1199, 416] on html "[DOMAIN_NAME]/recarc... [DOMAIN_NAME]/recarcaolina Compartilhar Trocar de conta…" at bounding box center [568, 178] width 1261 height 1626
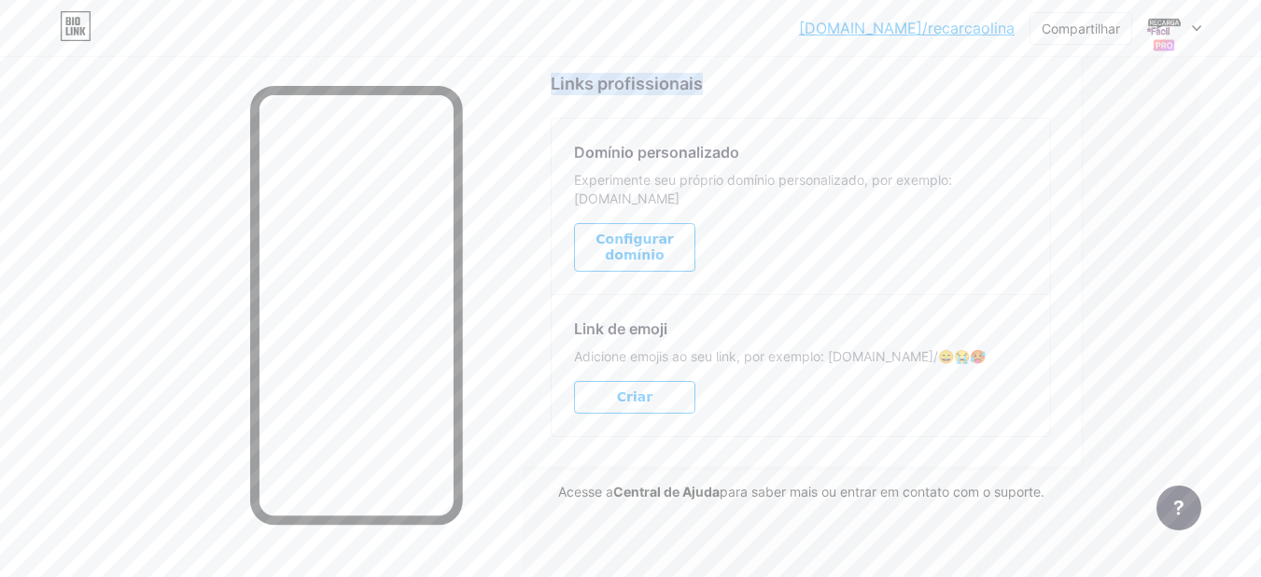
click at [670, 483] on font "Central de Ajuda" at bounding box center [666, 491] width 106 height 16
